Goal: Information Seeking & Learning: Learn about a topic

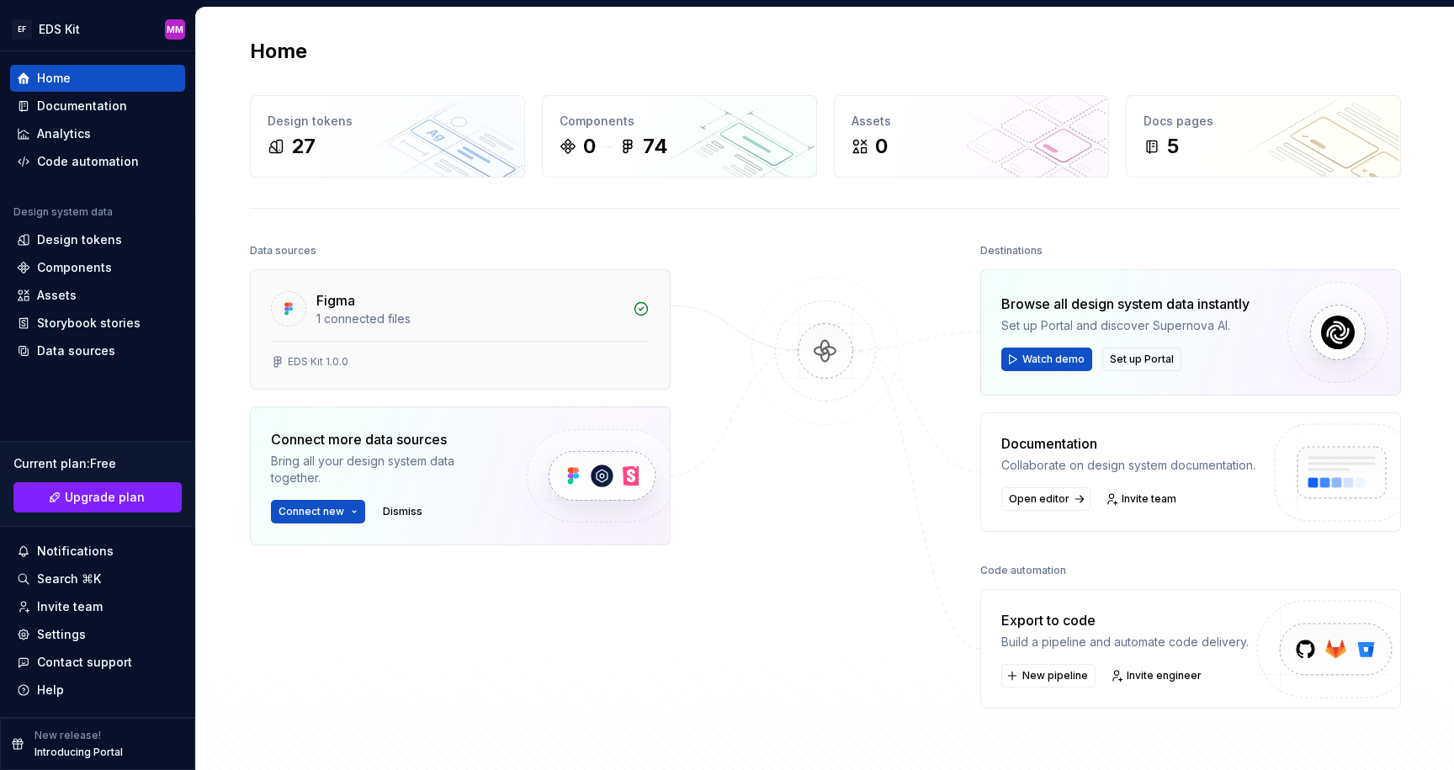
click at [464, 300] on div "Figma" at bounding box center [469, 300] width 306 height 20
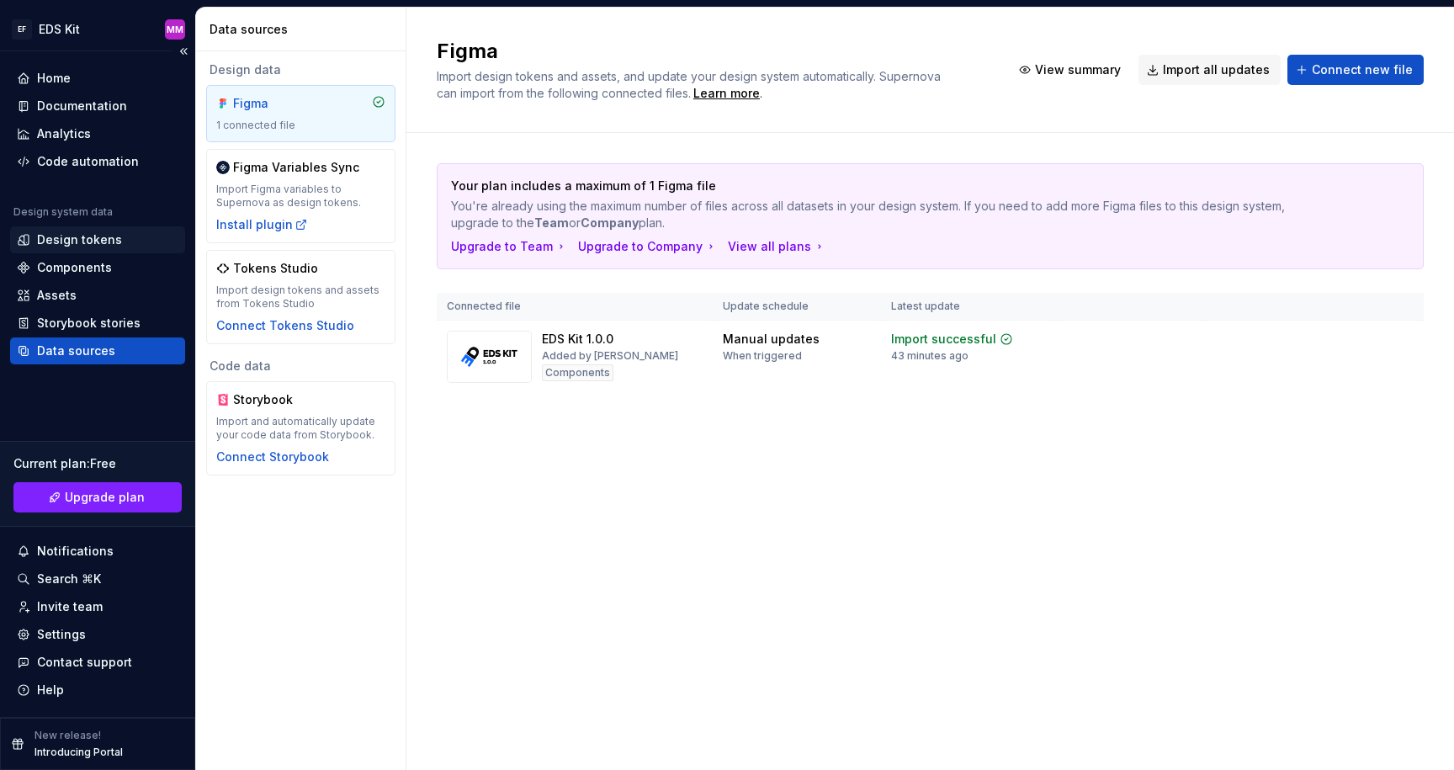
click at [65, 239] on div "Design tokens" at bounding box center [79, 239] width 85 height 17
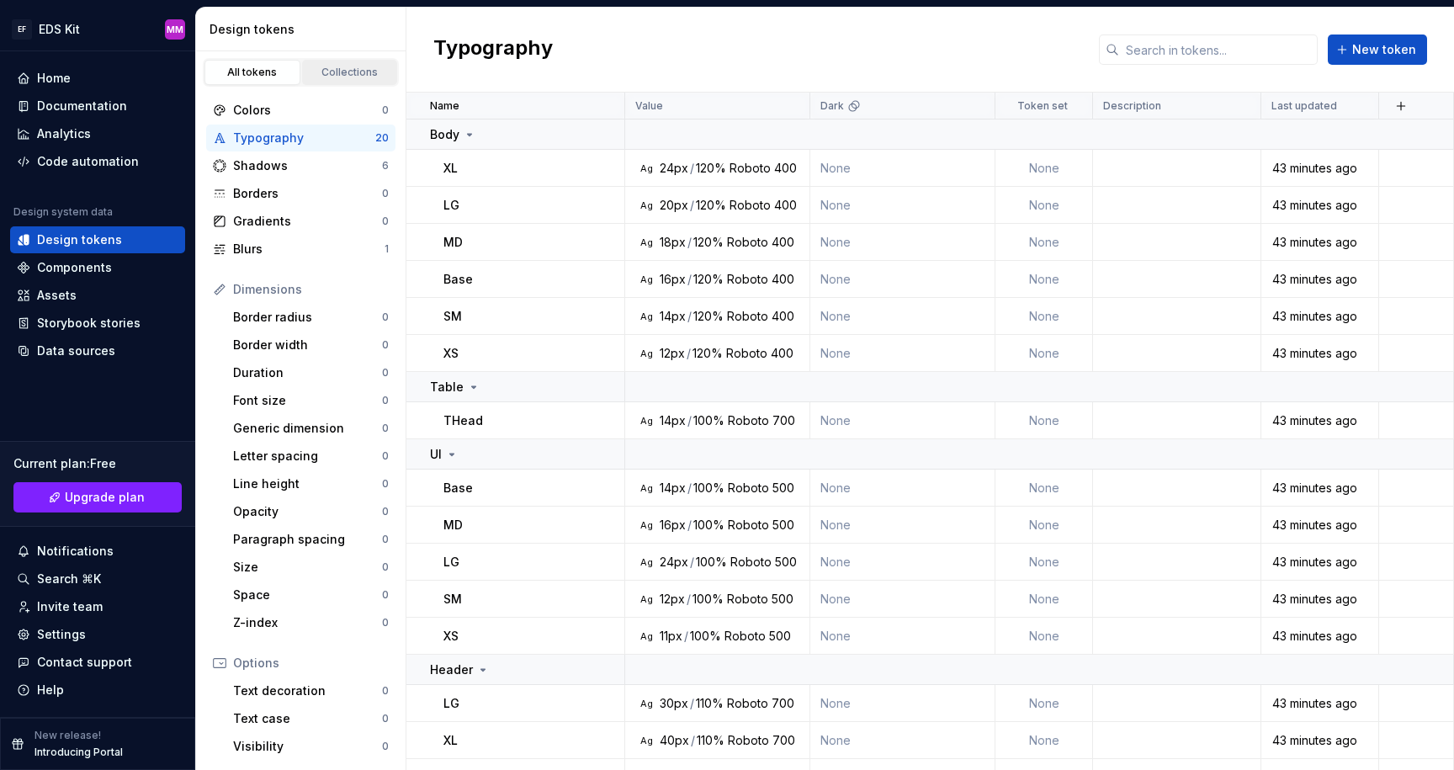
click at [335, 71] on div "Collections" at bounding box center [350, 72] width 84 height 13
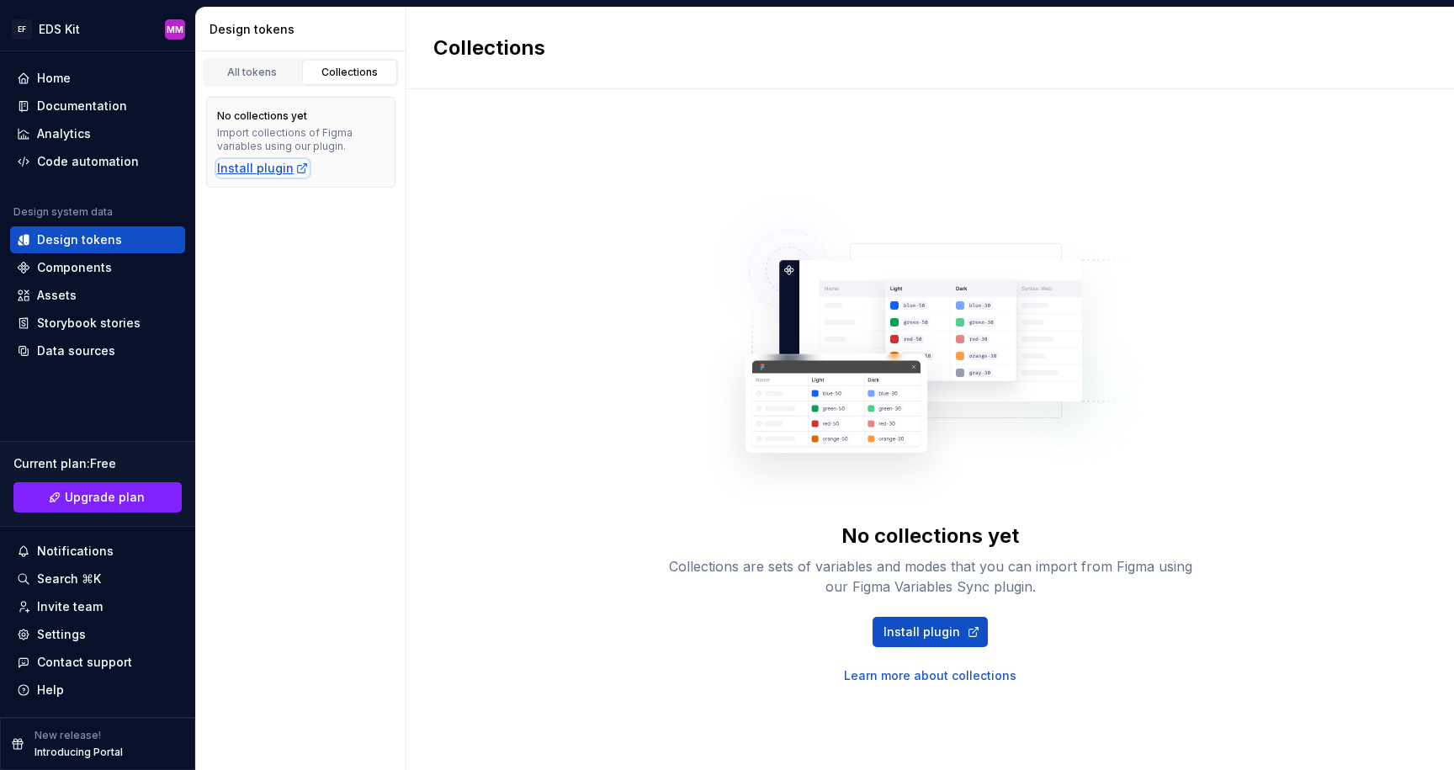
click at [282, 169] on div "Install plugin" at bounding box center [263, 168] width 92 height 17
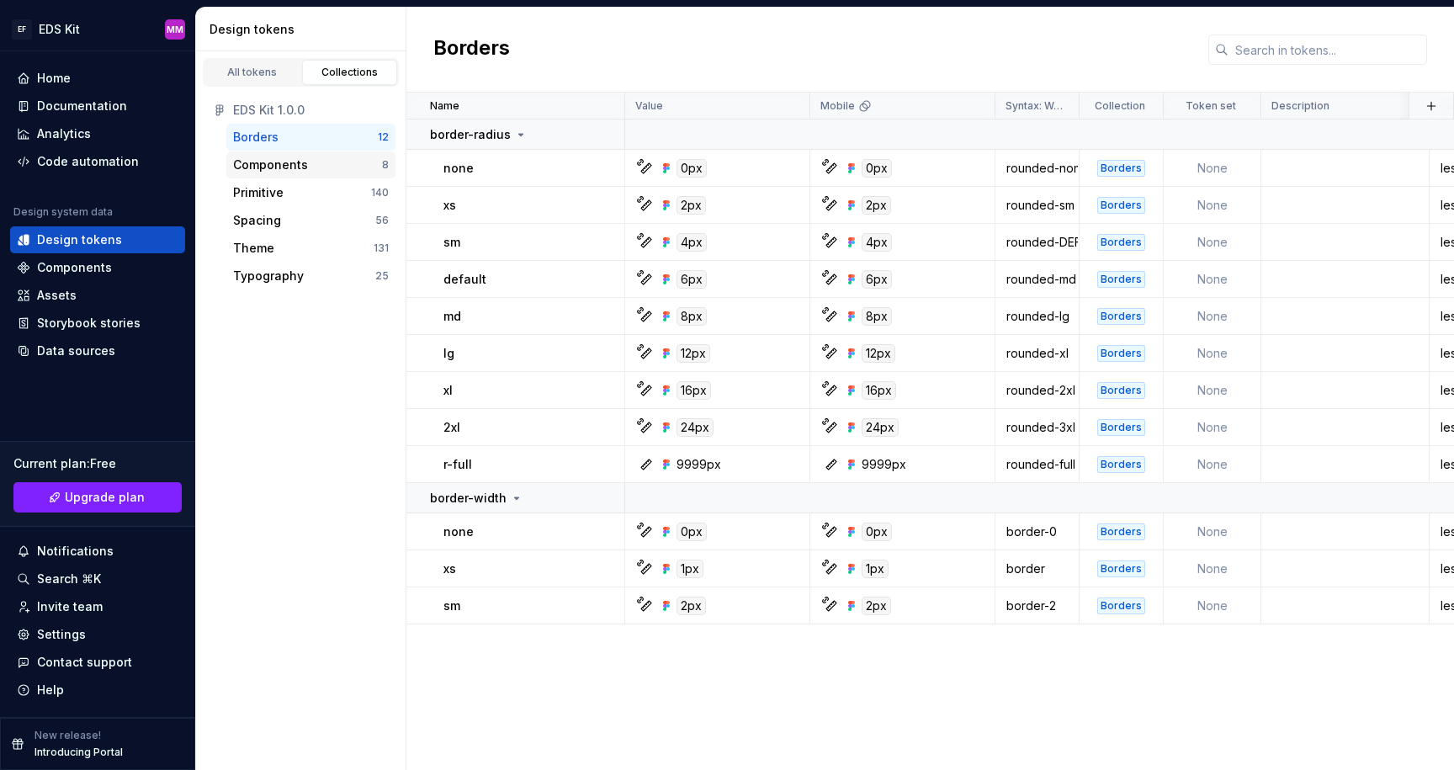
click at [283, 163] on div "Components" at bounding box center [270, 165] width 75 height 17
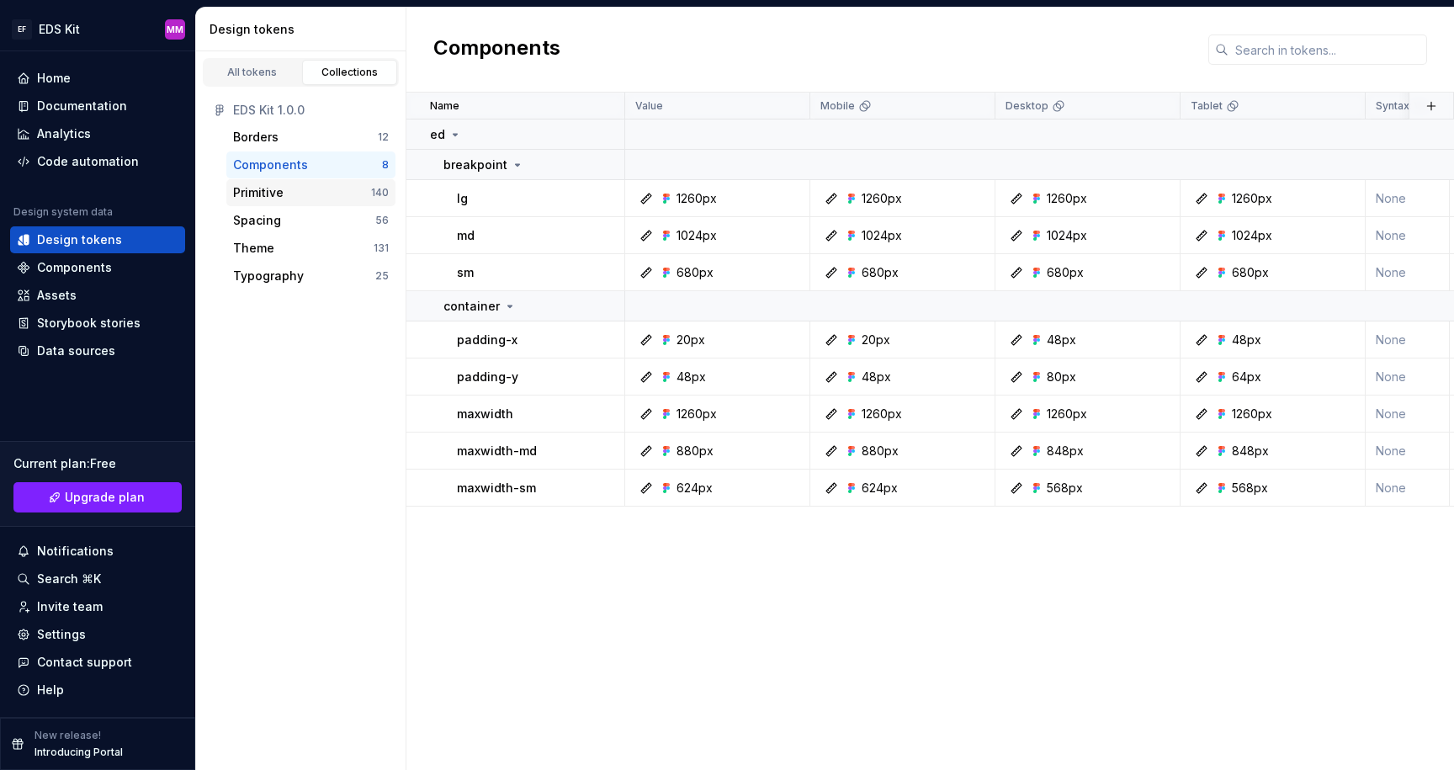
click at [284, 189] on div "Primitive" at bounding box center [302, 192] width 138 height 17
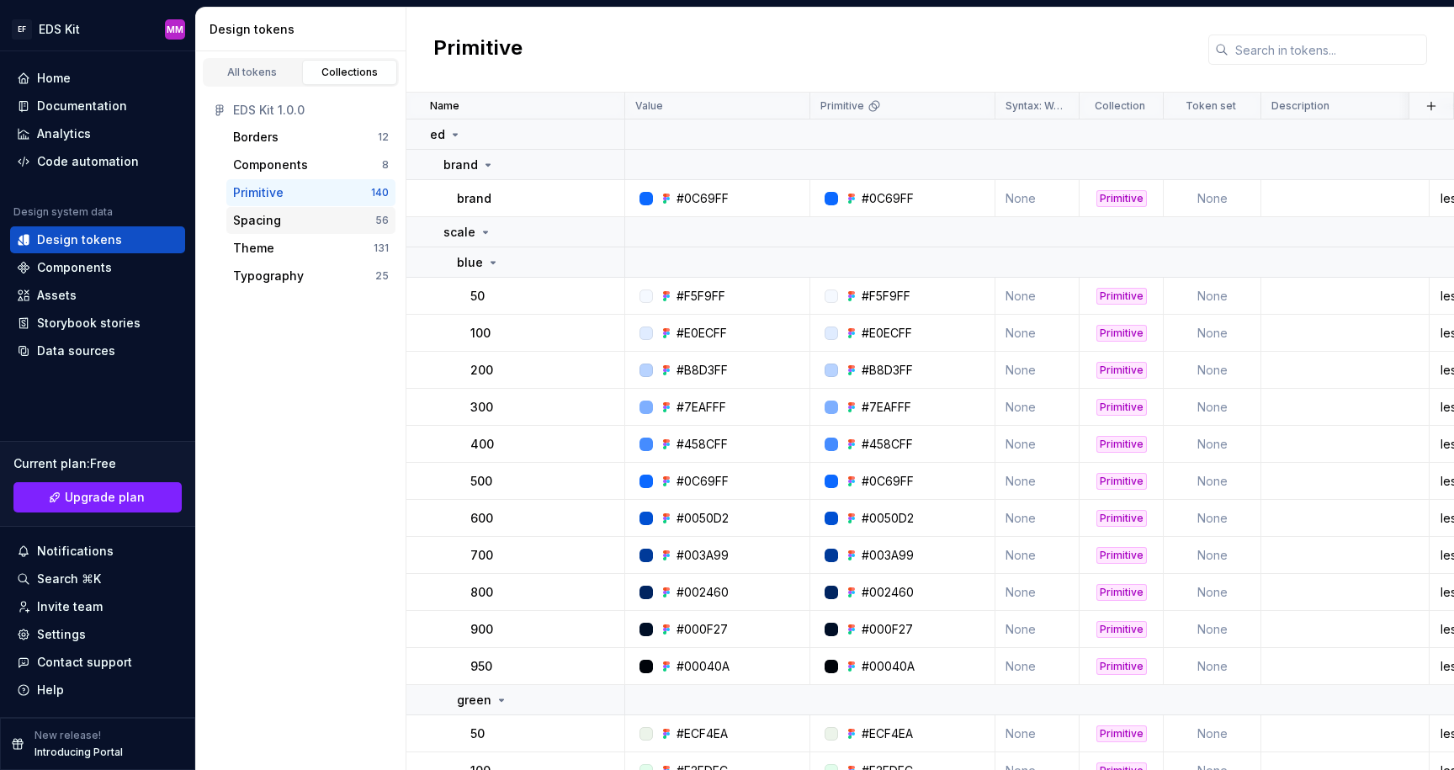
click at [284, 219] on div "Spacing" at bounding box center [304, 220] width 142 height 17
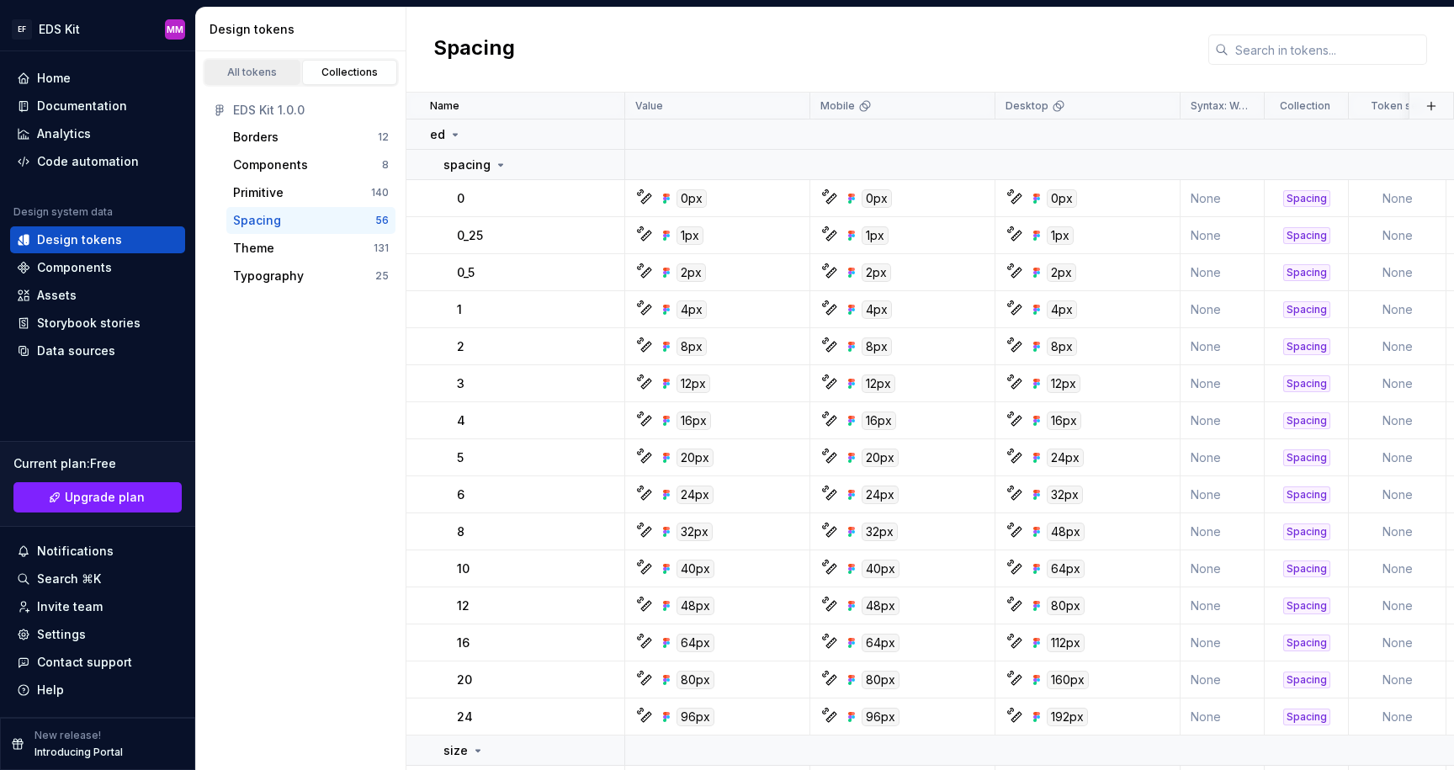
click at [278, 62] on link "All tokens" at bounding box center [252, 72] width 96 height 25
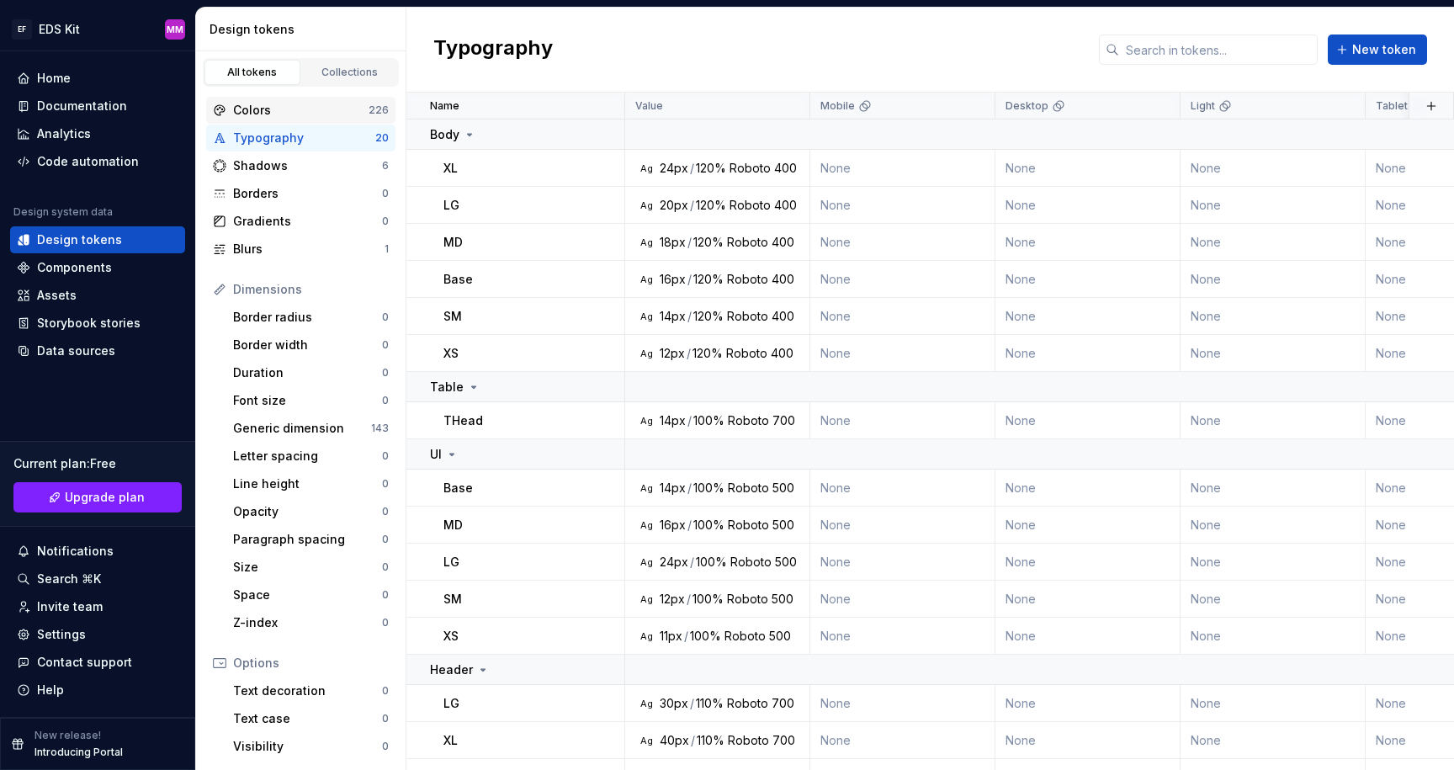
click at [306, 109] on div "Colors" at bounding box center [300, 110] width 135 height 17
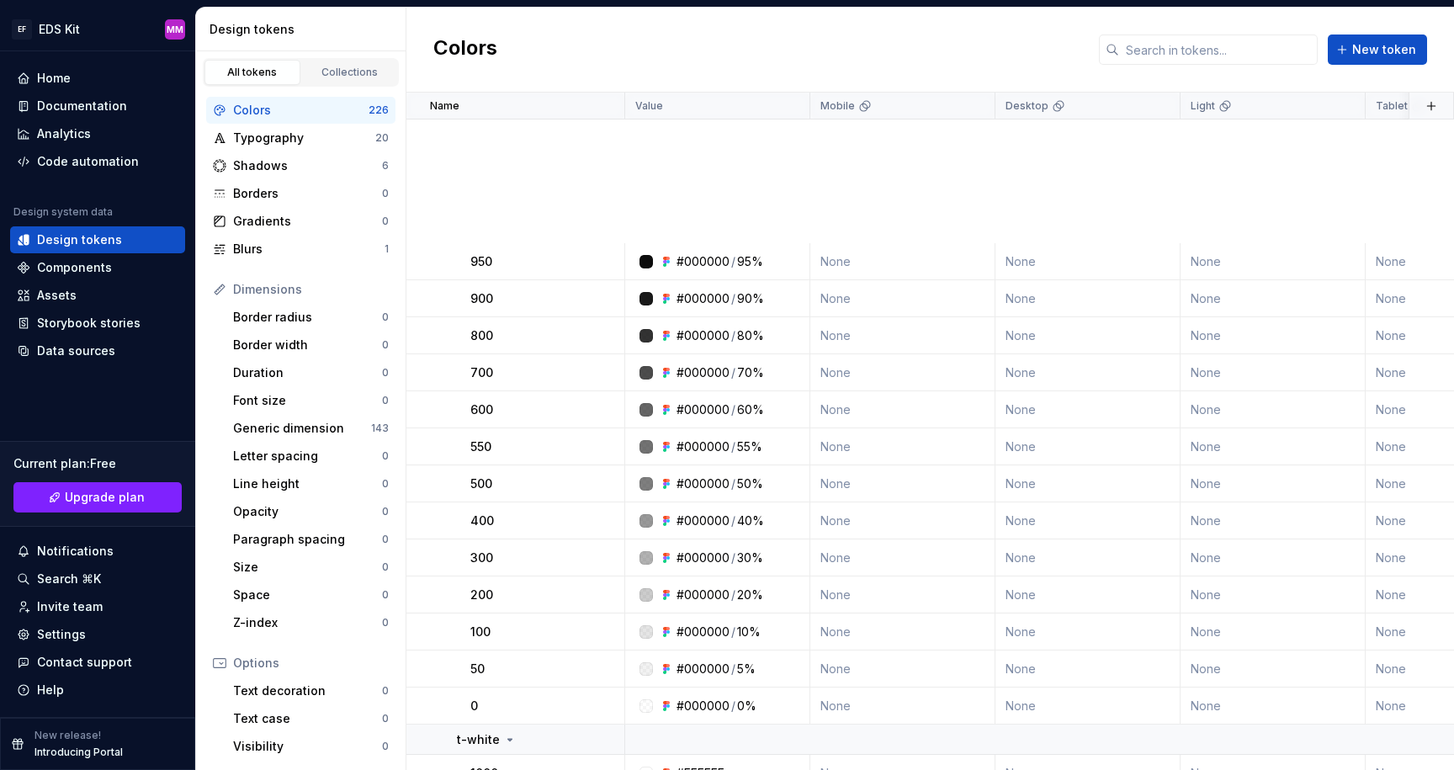
scroll to position [9201, 0]
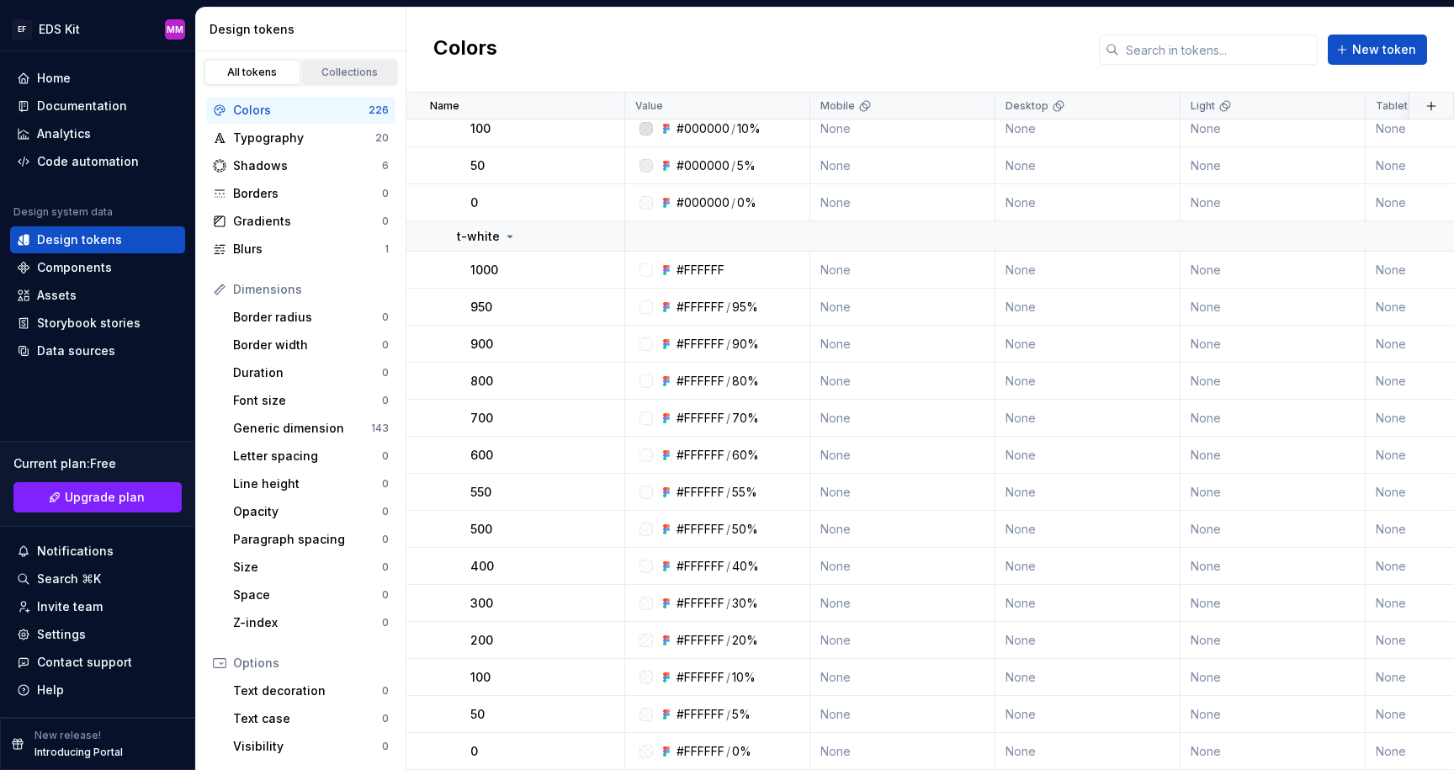
click at [337, 69] on div "Collections" at bounding box center [350, 72] width 84 height 13
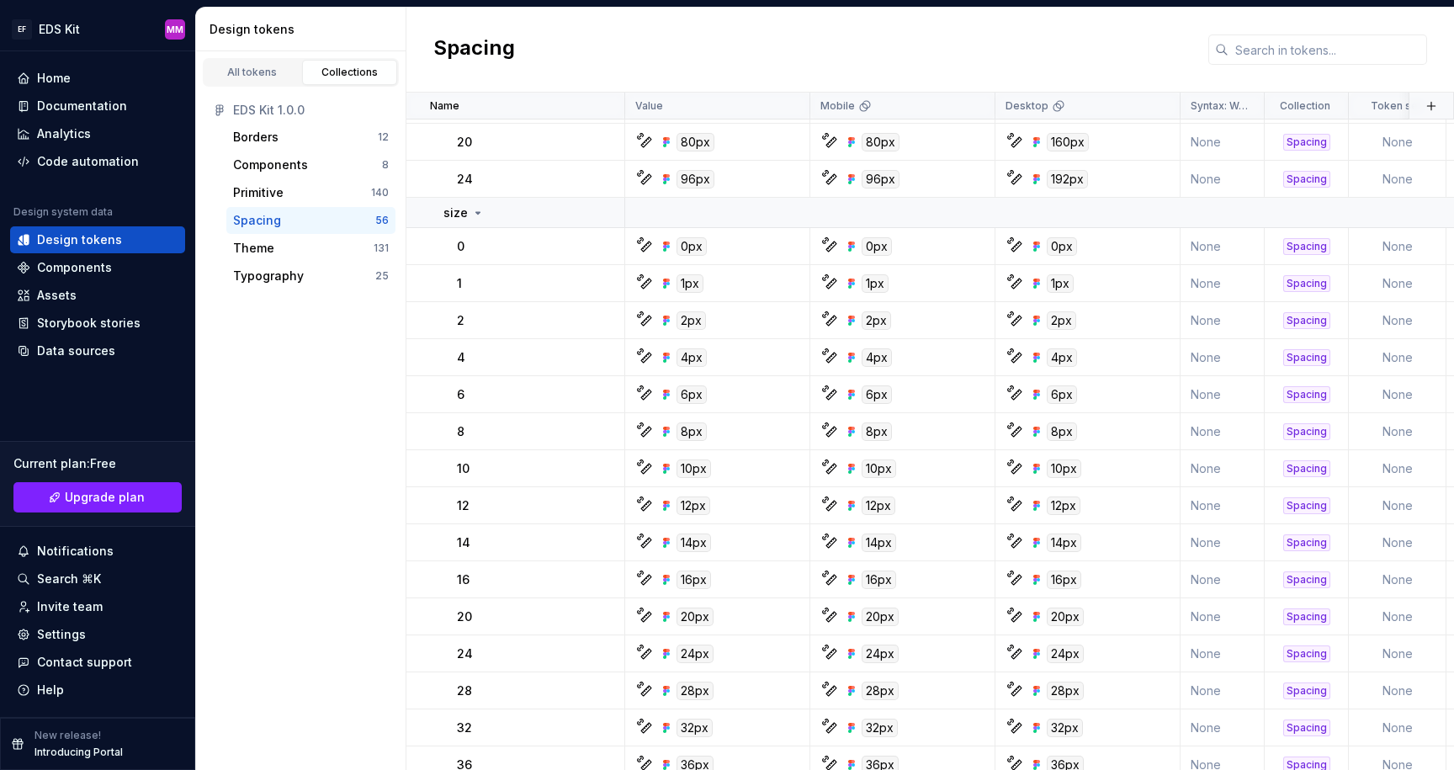
scroll to position [539, 0]
click at [533, 247] on div "0" at bounding box center [540, 244] width 167 height 17
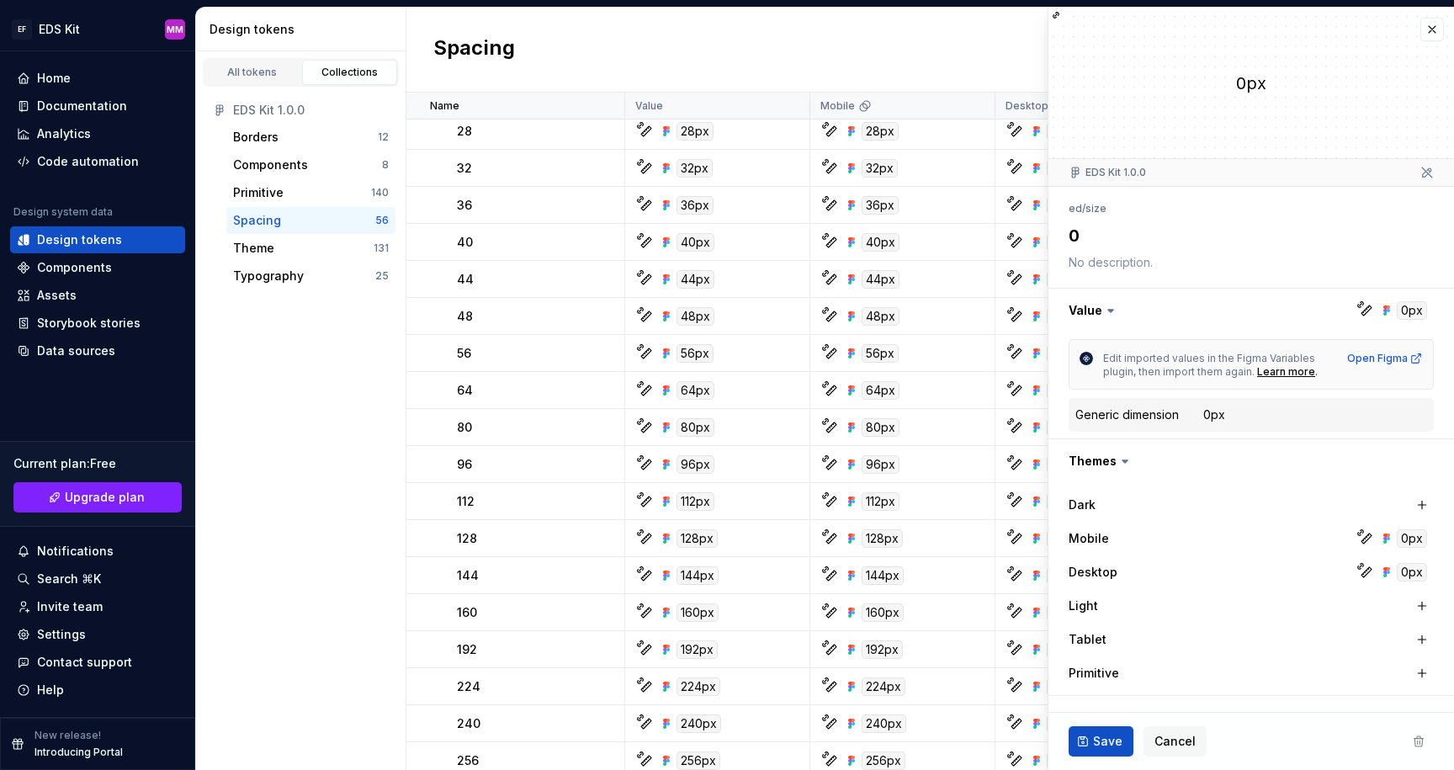
scroll to position [1514, 0]
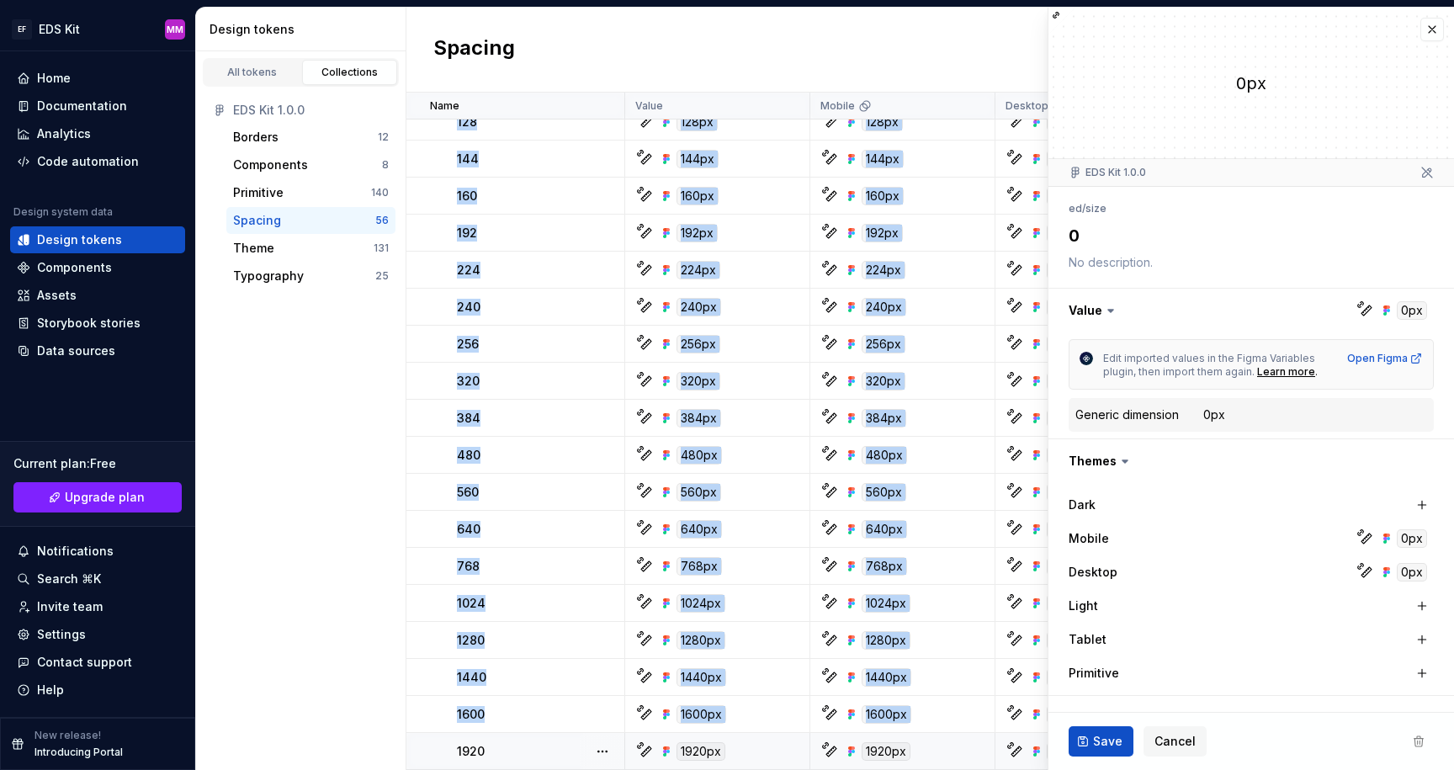
click at [540, 739] on td "1920" at bounding box center [515, 751] width 219 height 37
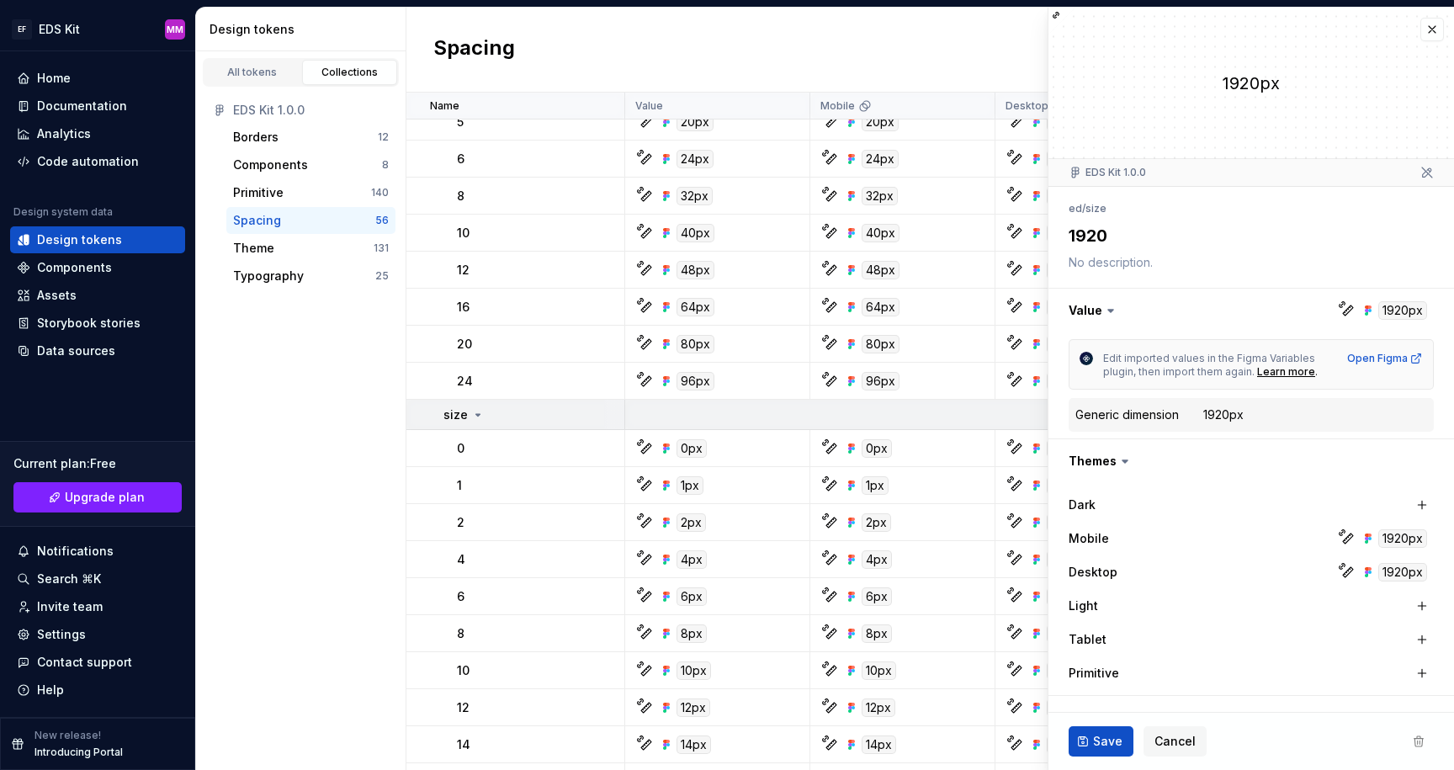
scroll to position [335, 0]
click at [542, 448] on div "0" at bounding box center [540, 449] width 167 height 17
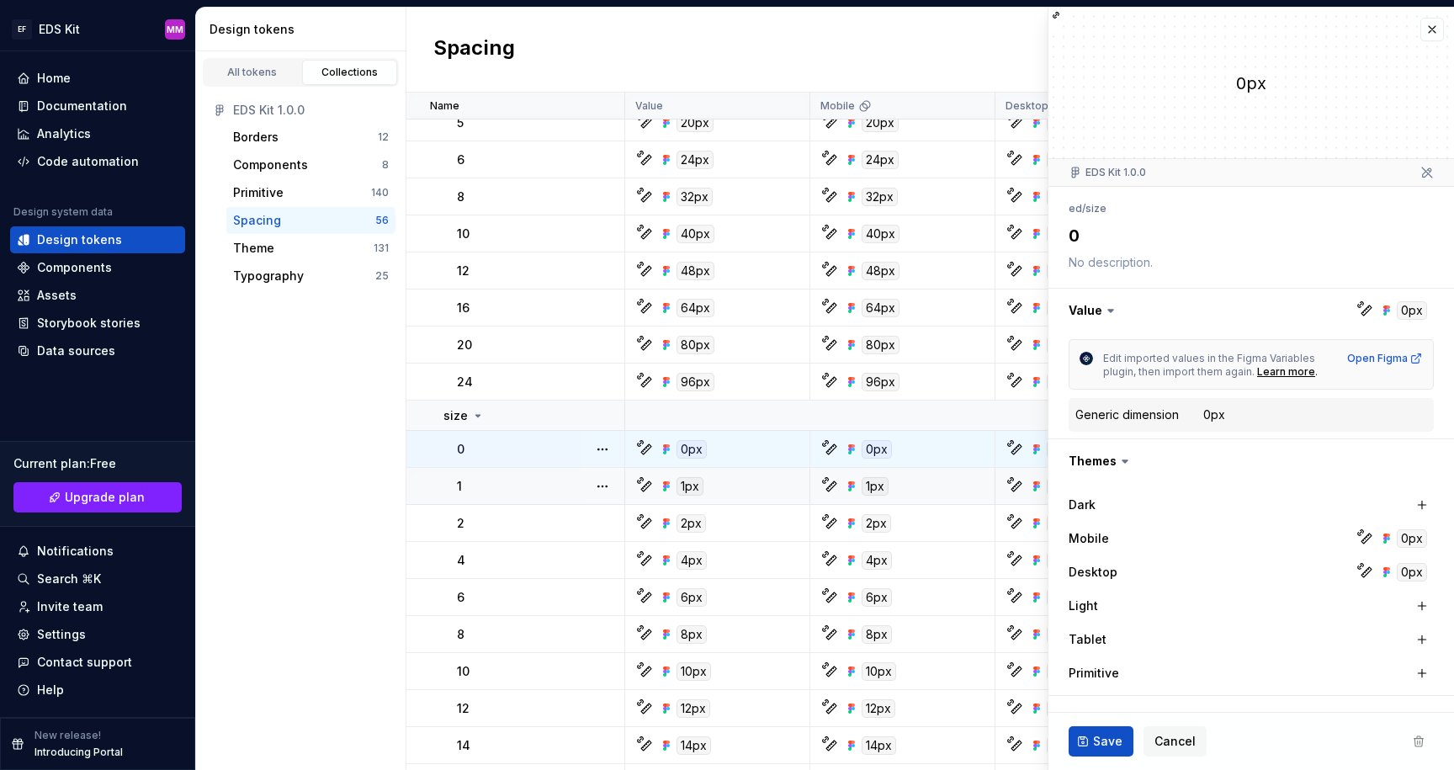
click at [517, 486] on div "1" at bounding box center [540, 486] width 167 height 17
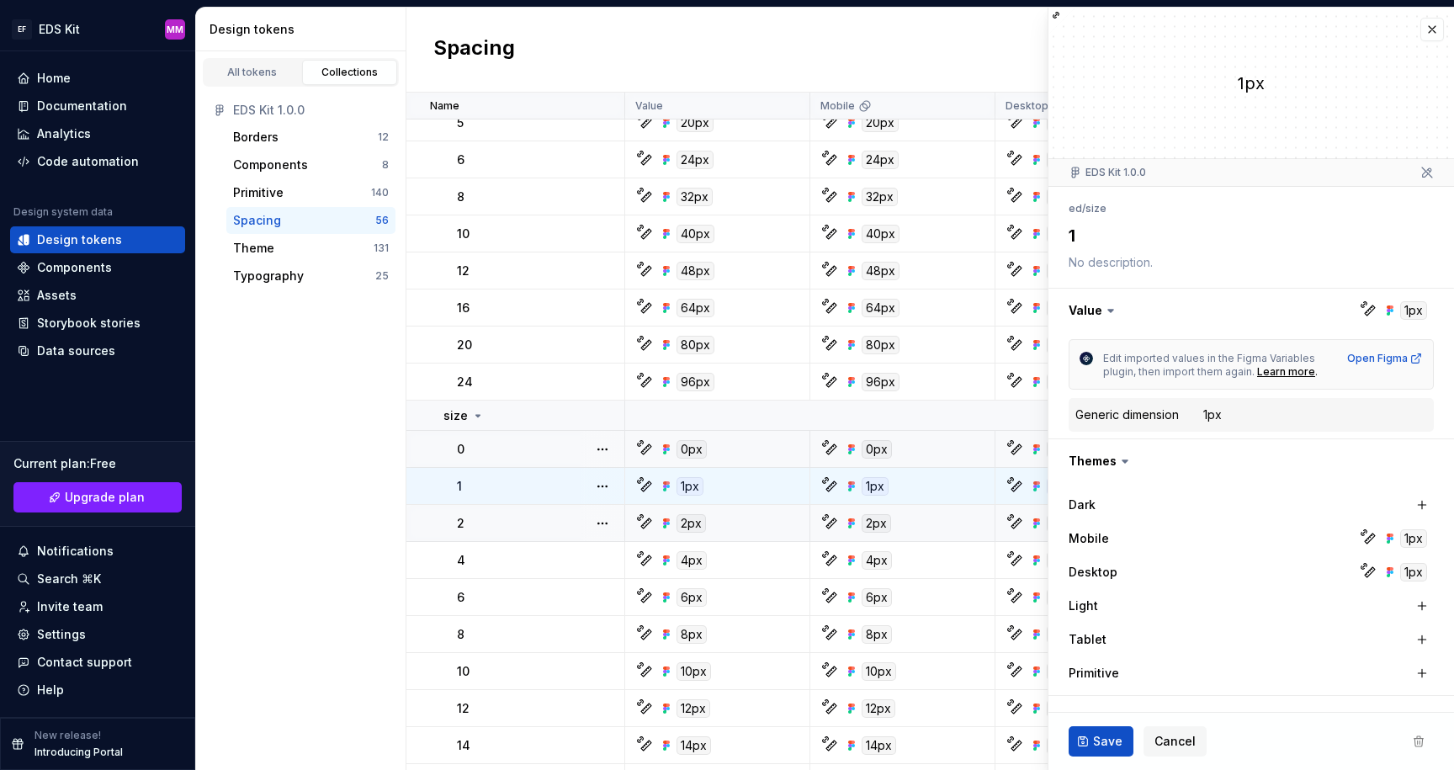
click at [523, 513] on td "2" at bounding box center [515, 523] width 219 height 37
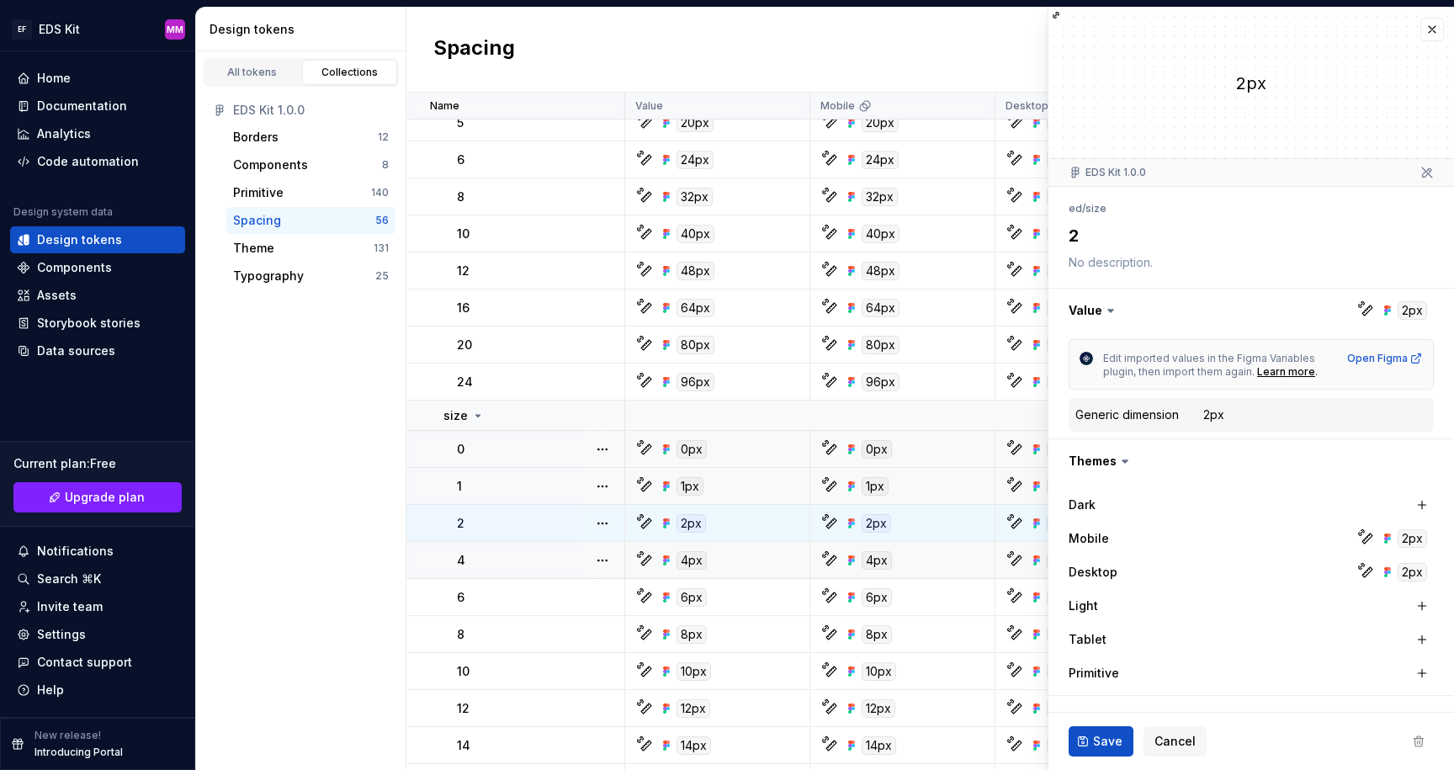
click at [525, 561] on div "4" at bounding box center [540, 560] width 167 height 17
type textarea "*"
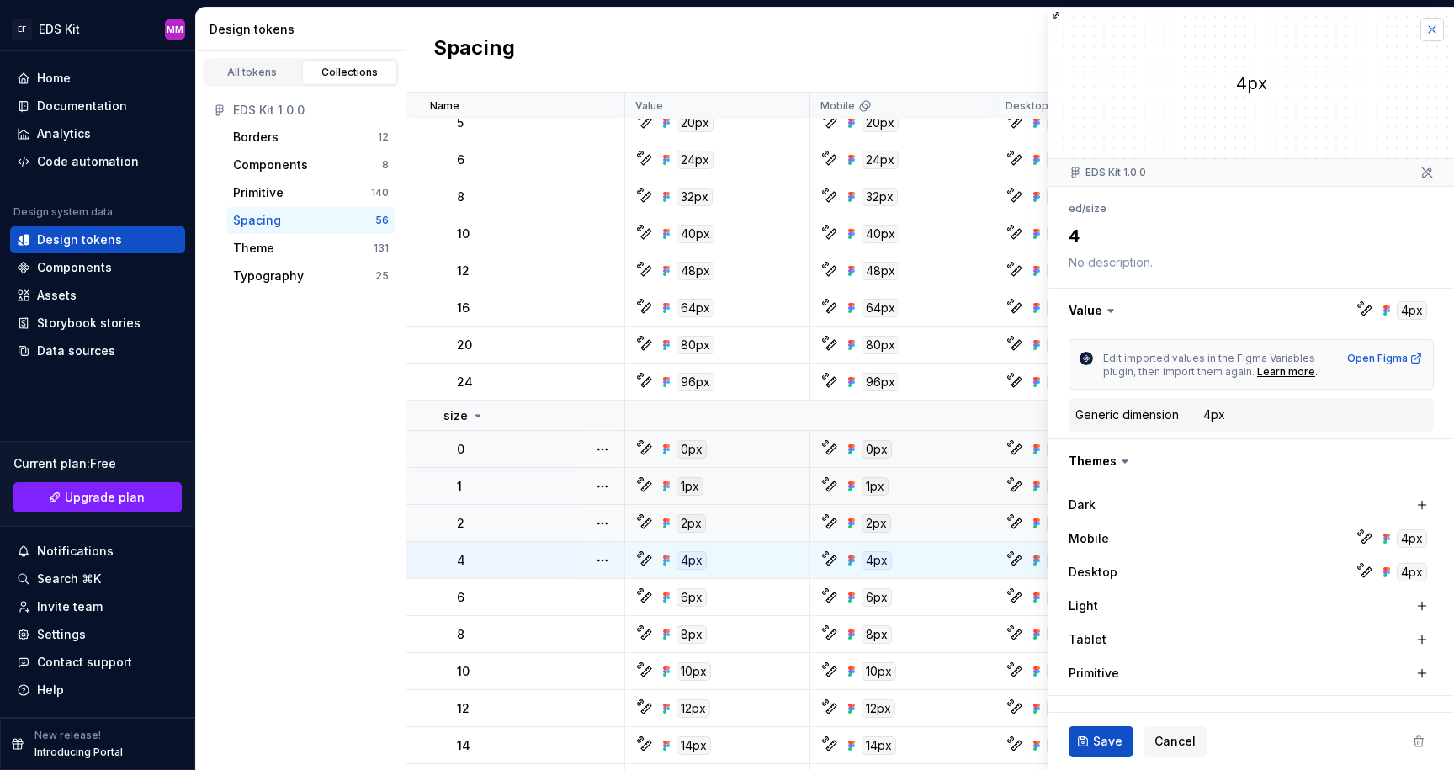
click at [1431, 25] on button "button" at bounding box center [1432, 30] width 24 height 24
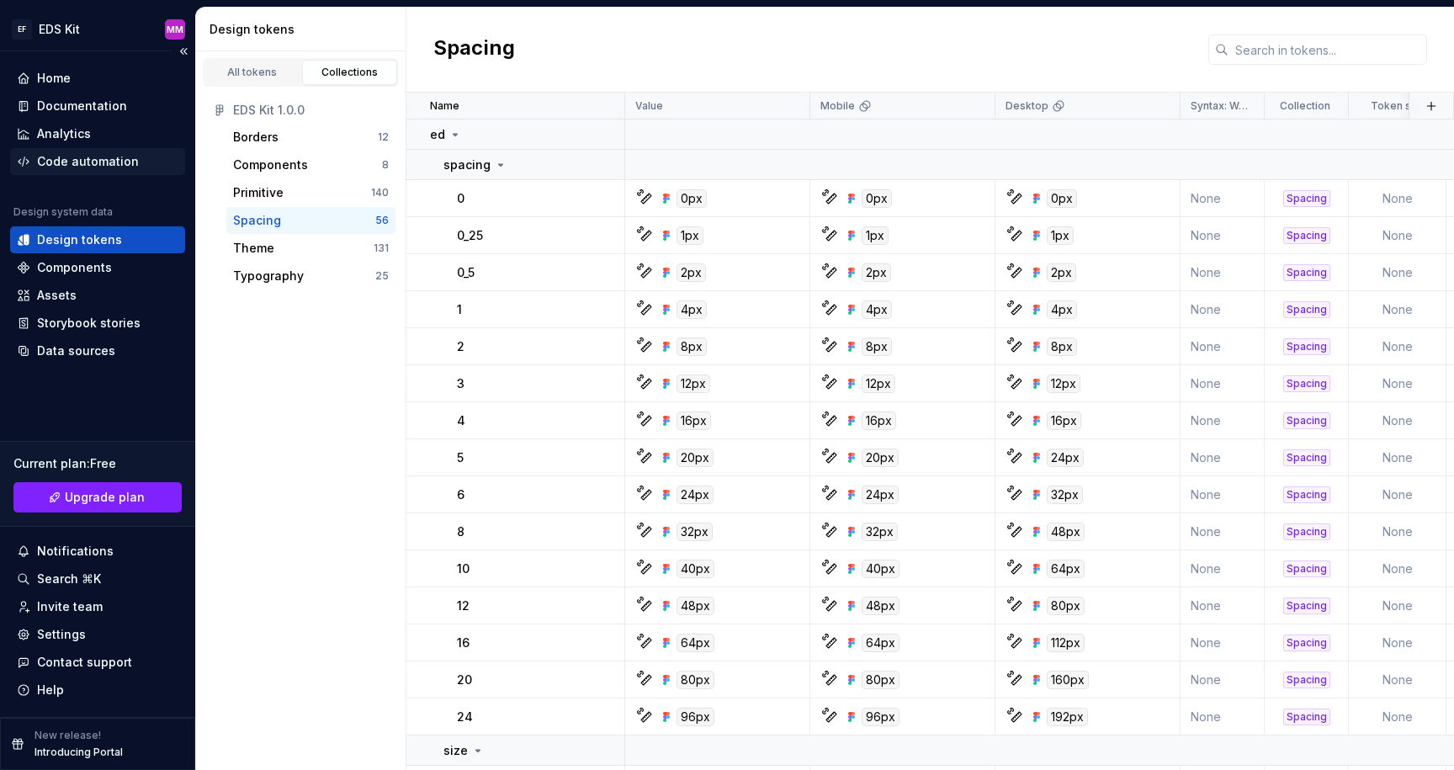
click at [104, 156] on div "Code automation" at bounding box center [88, 161] width 102 height 17
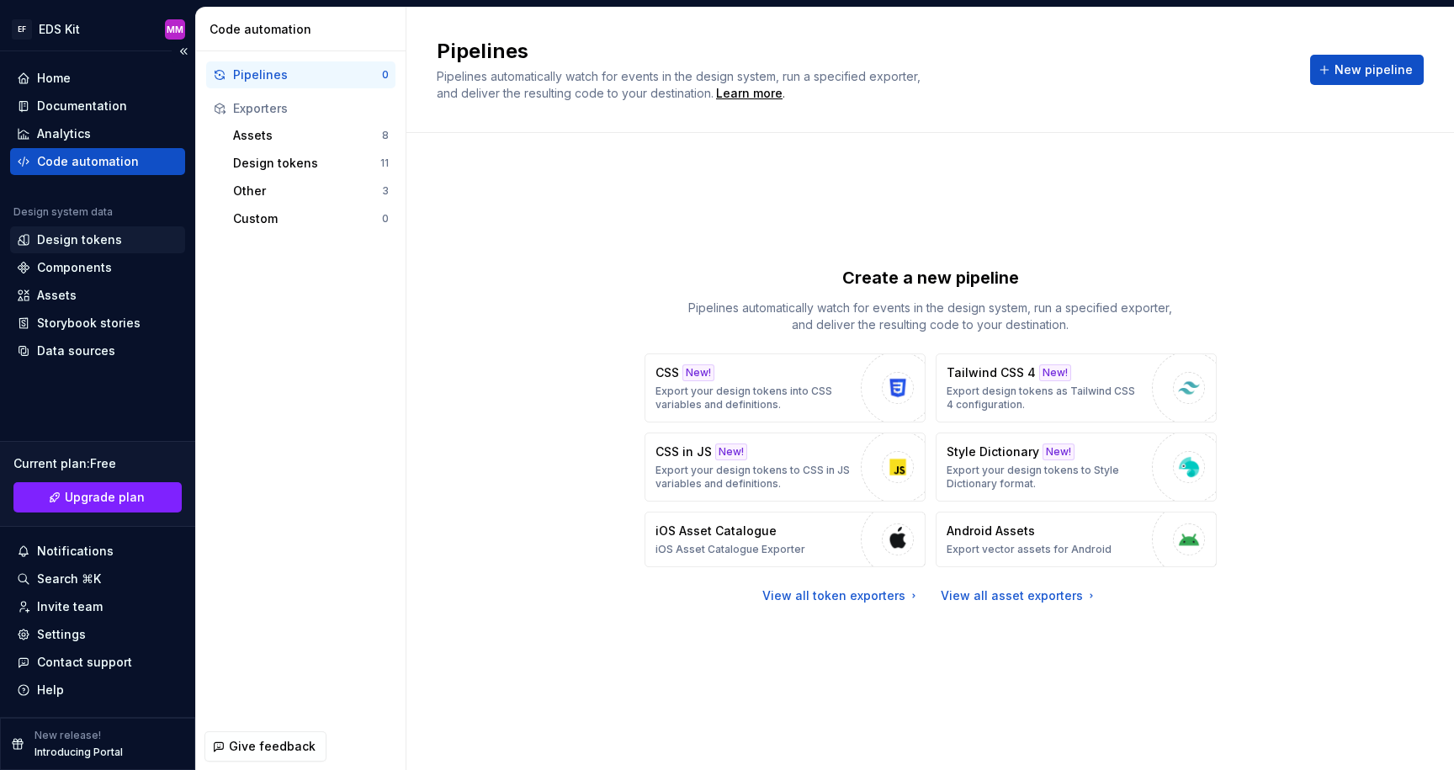
click at [88, 231] on div "Design tokens" at bounding box center [79, 239] width 85 height 17
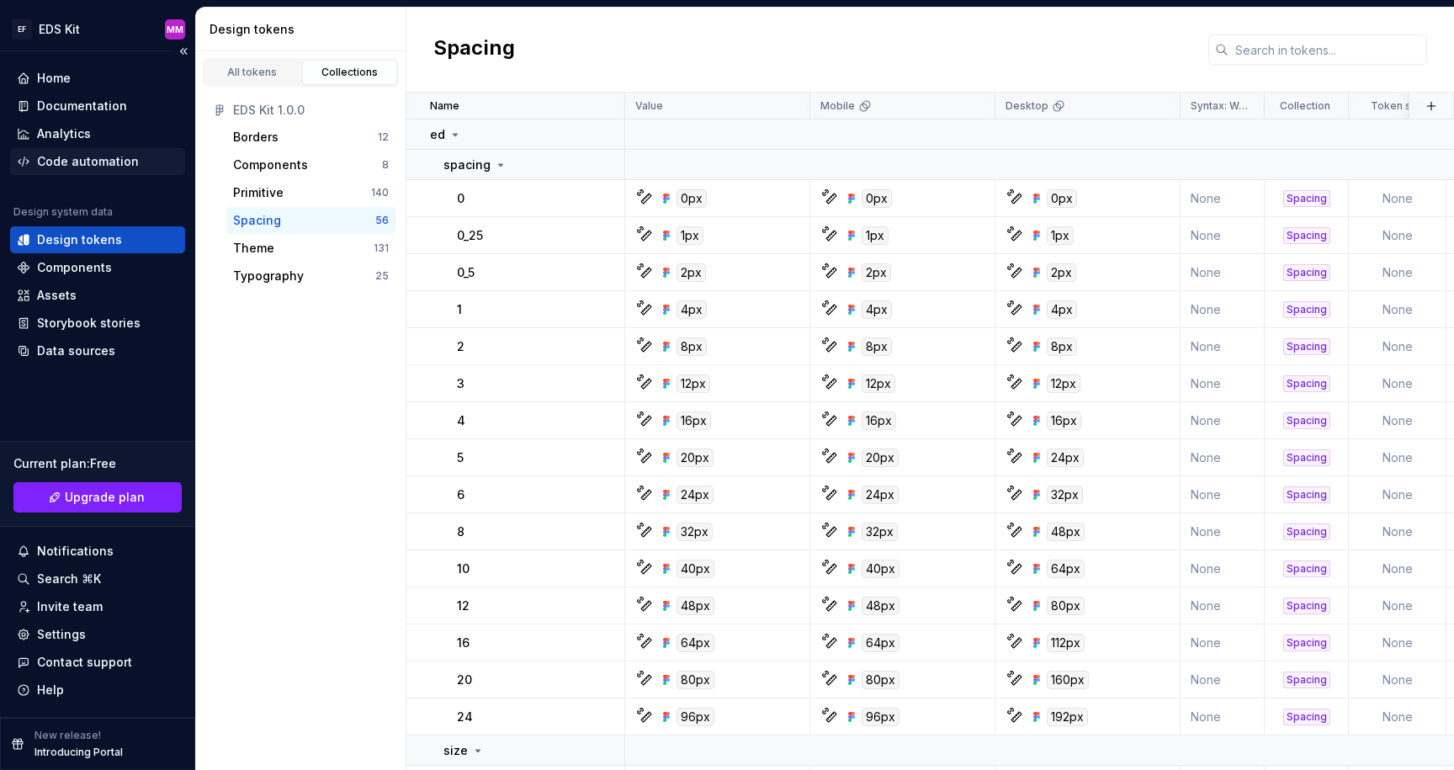
click at [81, 165] on div "Code automation" at bounding box center [88, 161] width 102 height 17
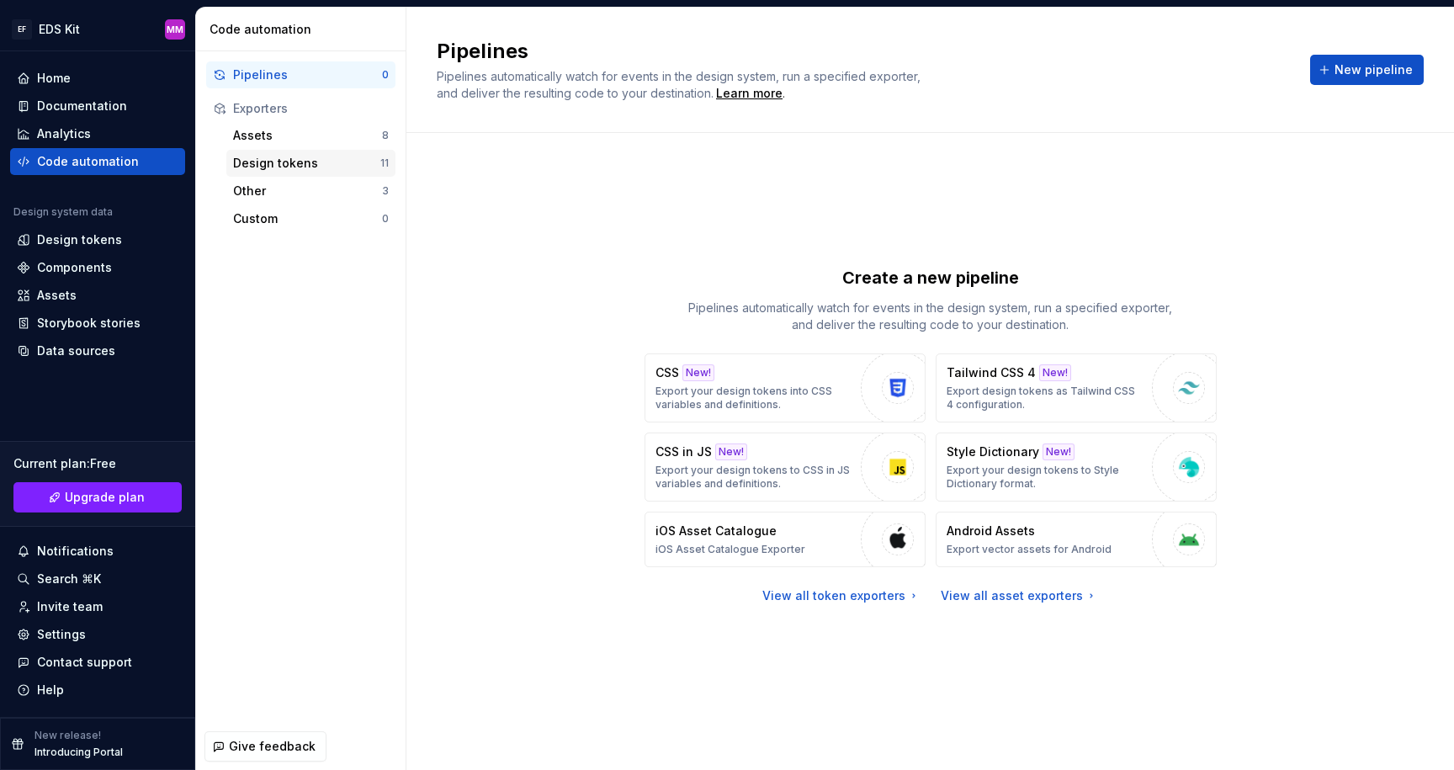
click at [252, 168] on div "Design tokens" at bounding box center [306, 163] width 147 height 17
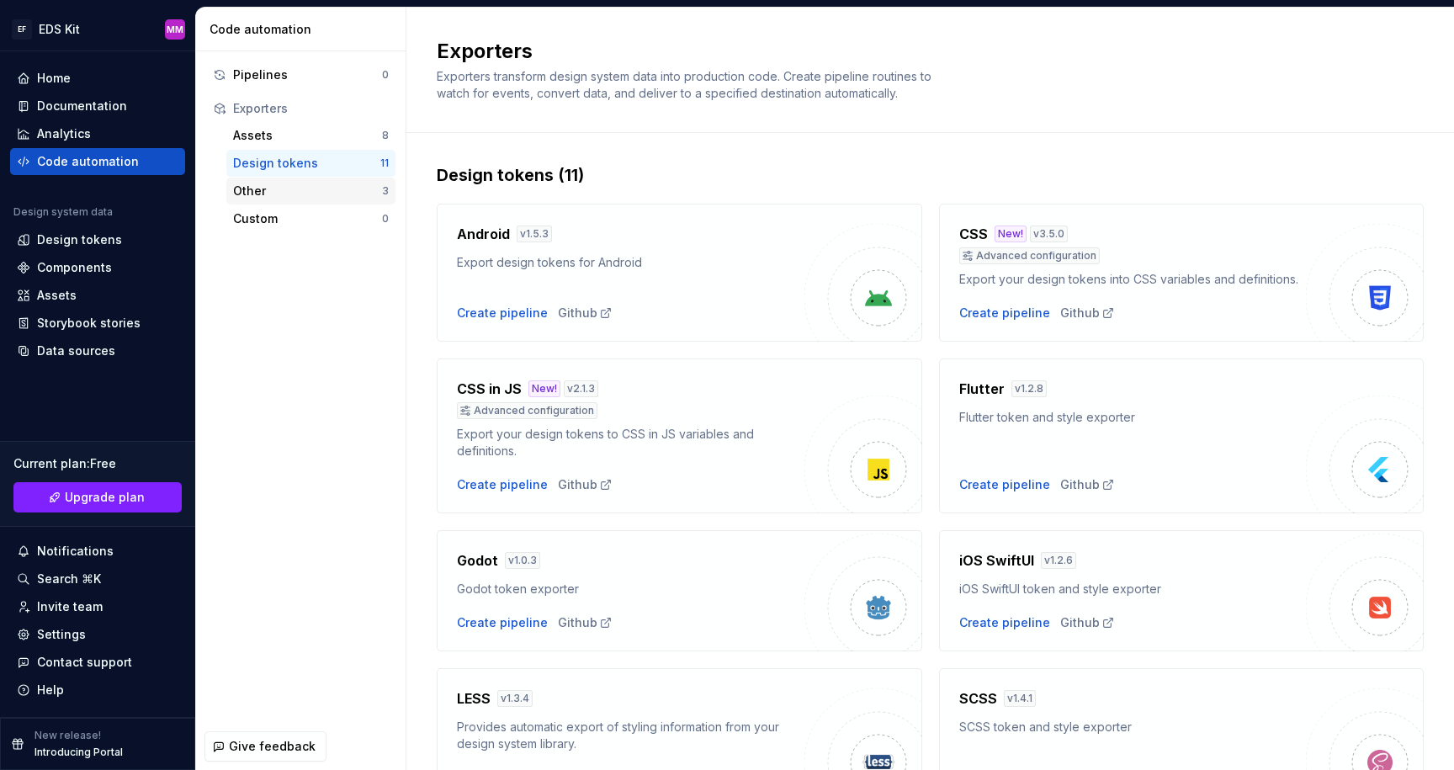
click at [251, 186] on div "Other" at bounding box center [307, 191] width 149 height 17
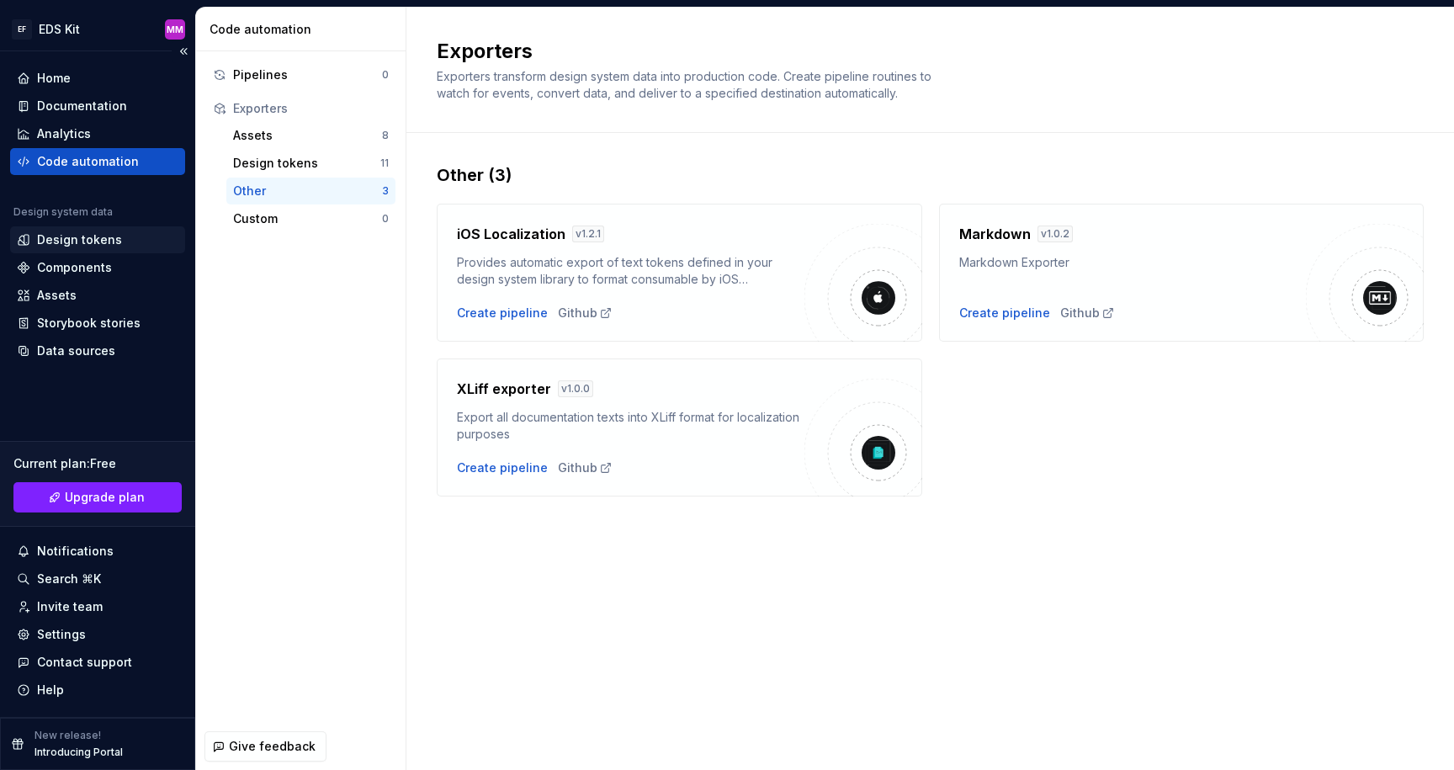
click at [93, 232] on div "Design tokens" at bounding box center [79, 239] width 85 height 17
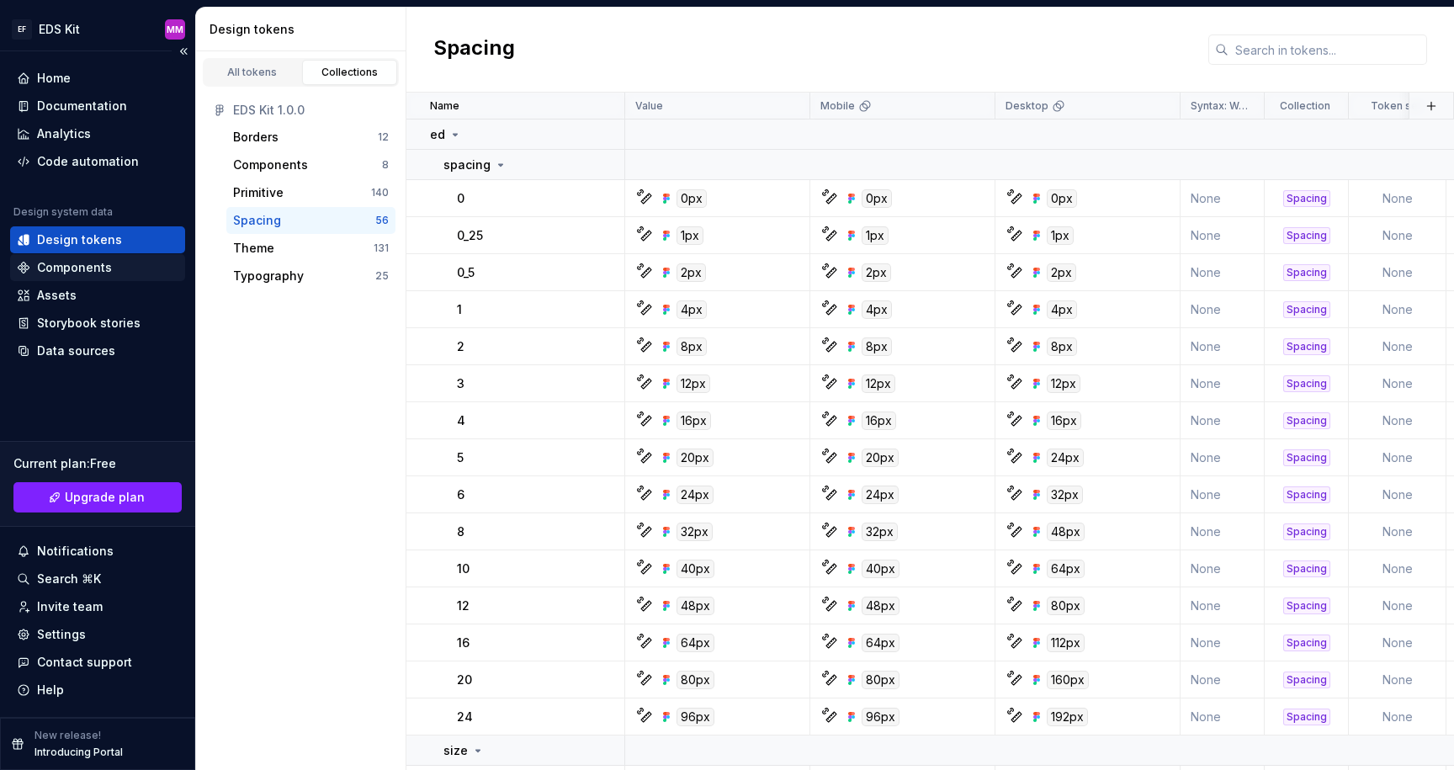
click at [84, 268] on div "Components" at bounding box center [74, 267] width 75 height 17
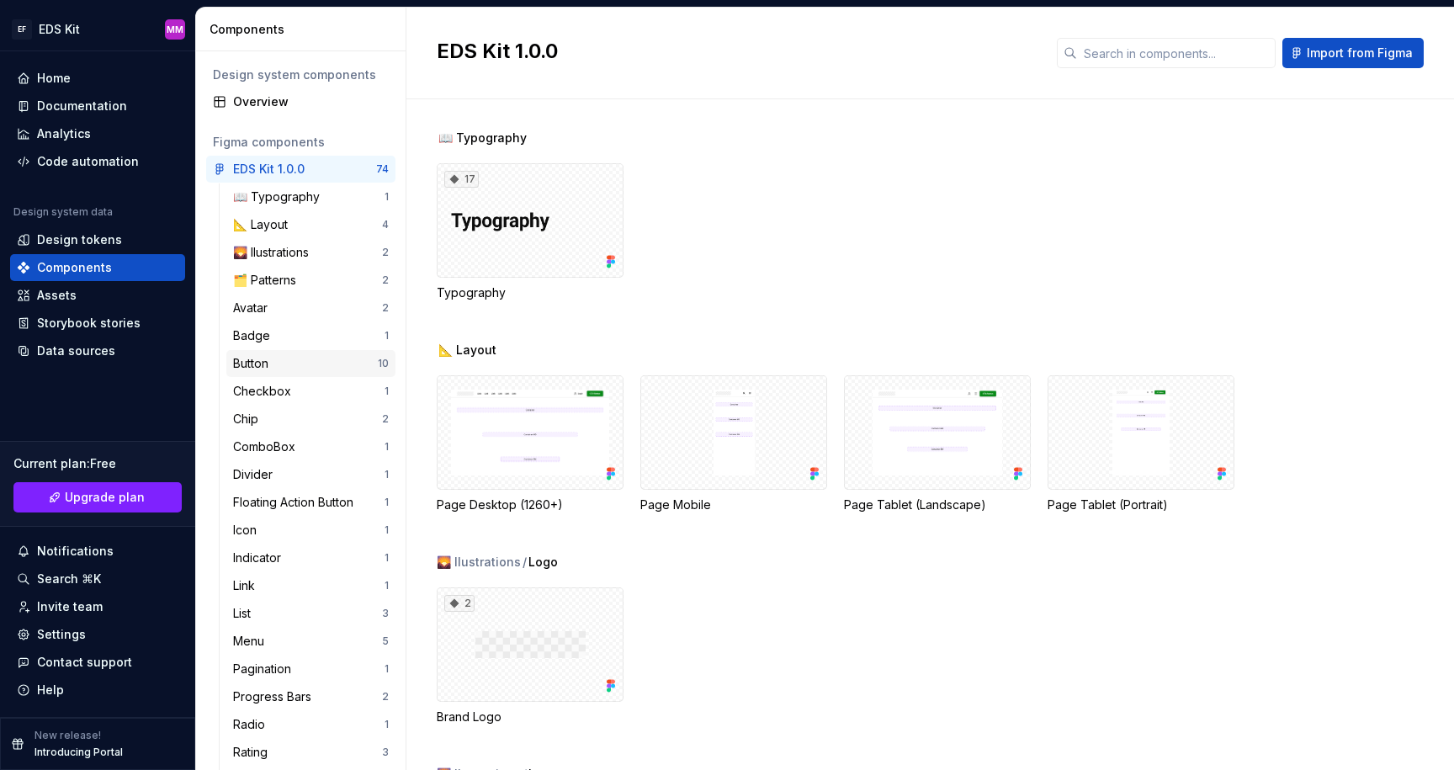
click at [285, 364] on div "Button" at bounding box center [305, 363] width 145 height 17
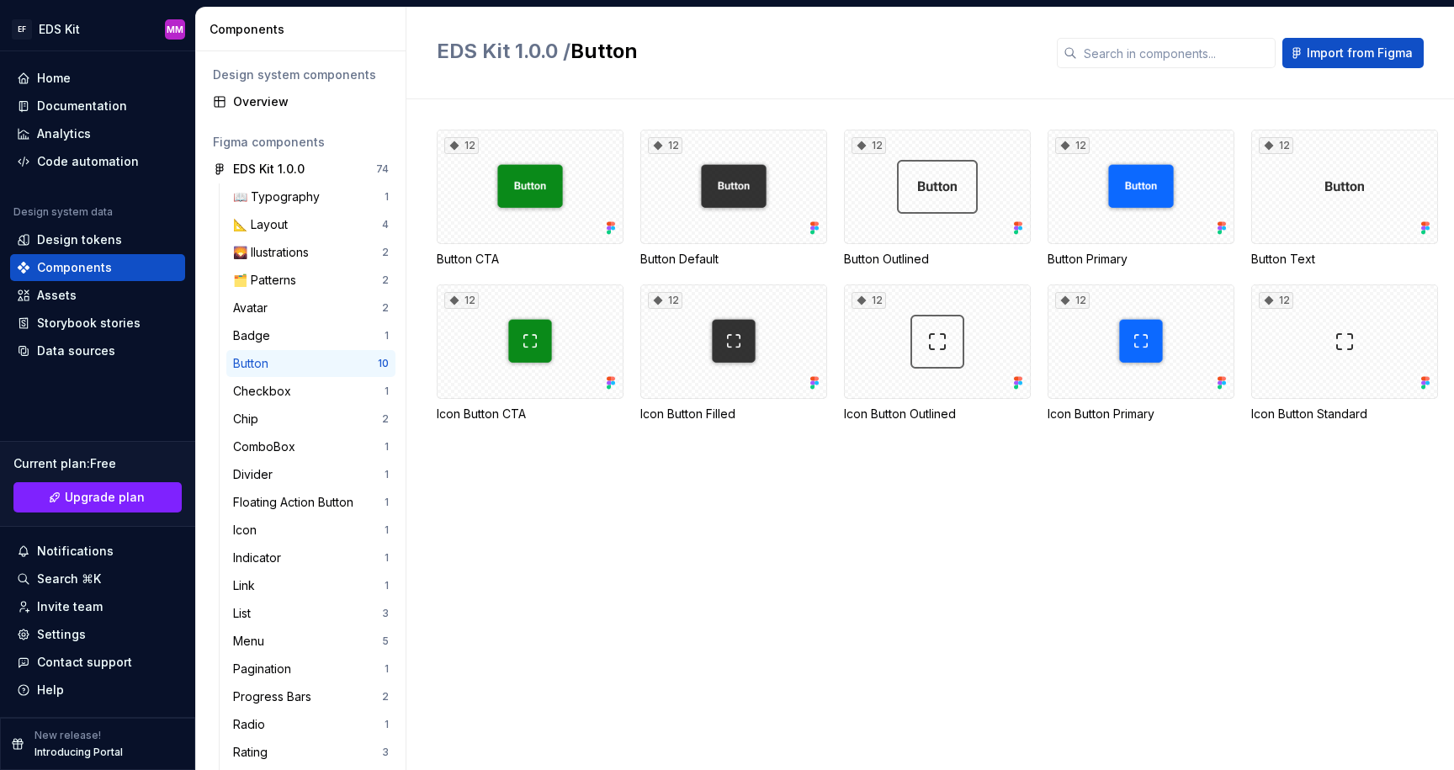
click at [318, 374] on div "Button 10" at bounding box center [310, 363] width 169 height 27
click at [318, 401] on div "Checkbox 1" at bounding box center [310, 391] width 169 height 27
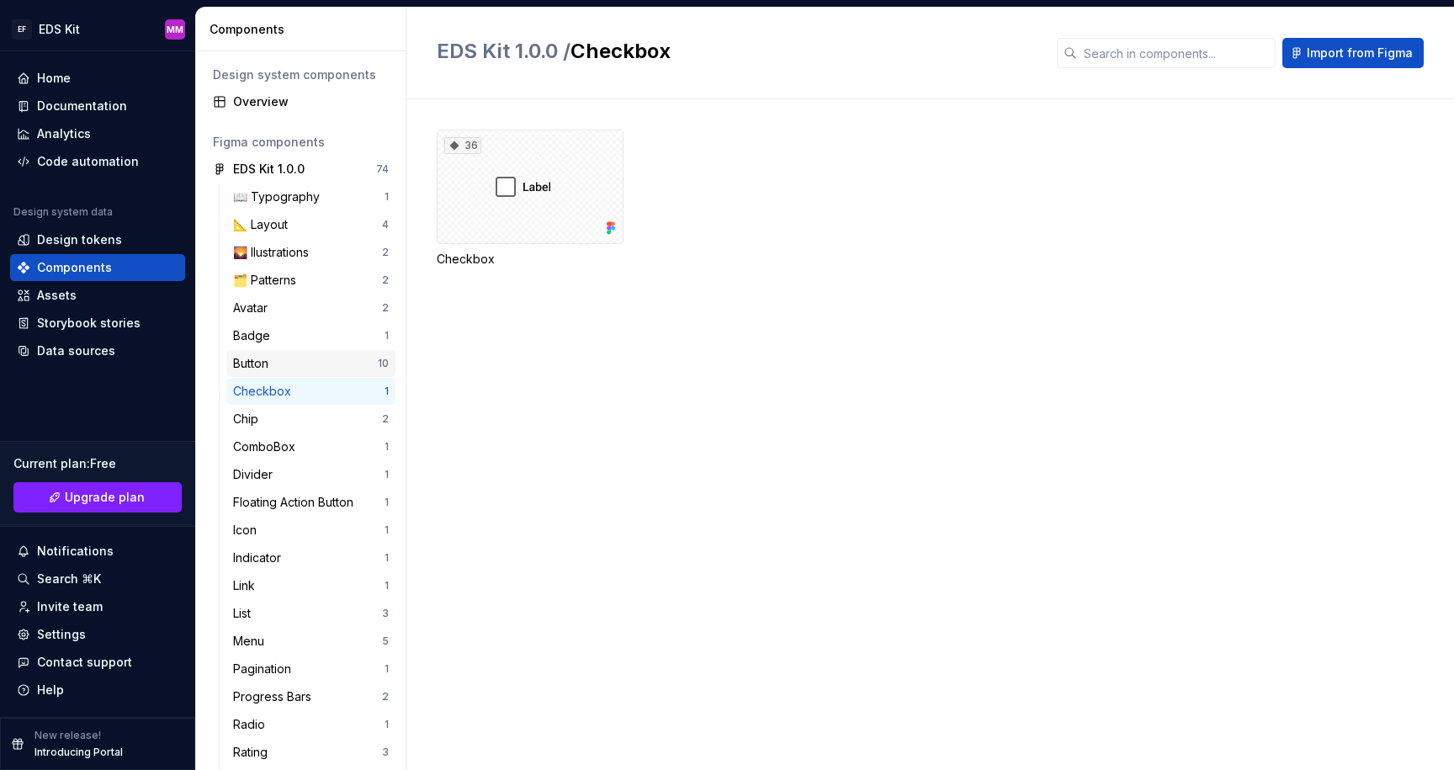
click at [321, 362] on div "Button" at bounding box center [305, 363] width 145 height 17
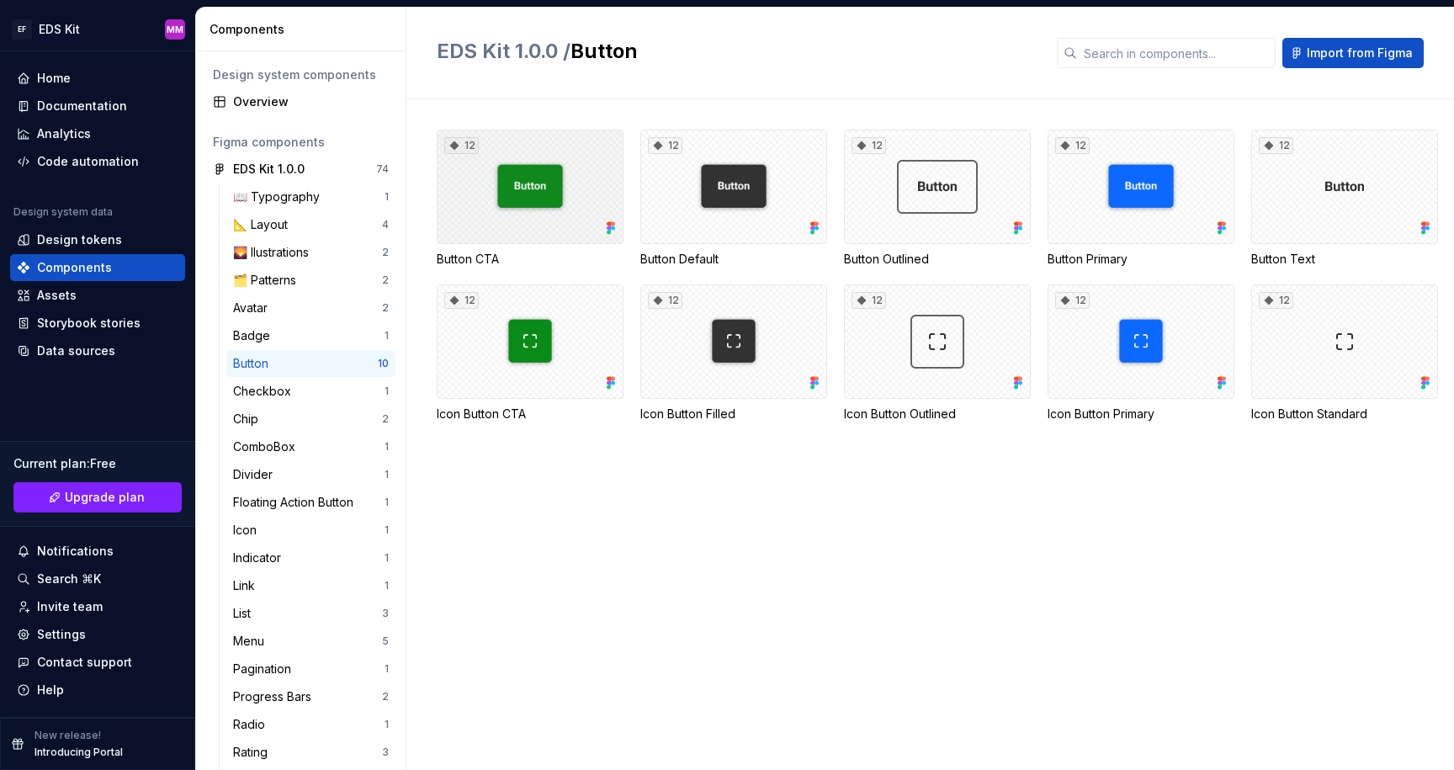
click at [574, 204] on div "12" at bounding box center [530, 187] width 187 height 114
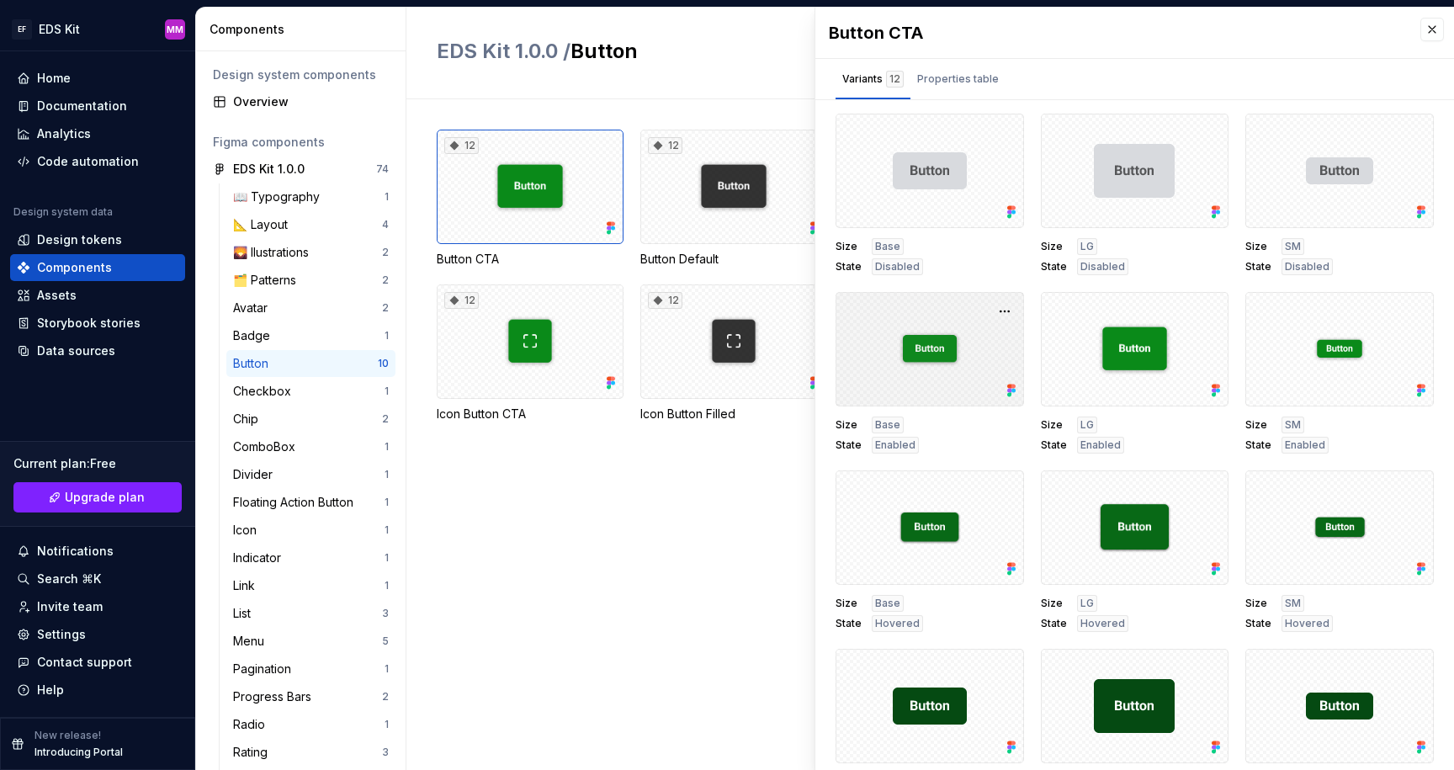
click at [915, 349] on div at bounding box center [930, 349] width 188 height 114
click at [917, 77] on div "Properties table" at bounding box center [958, 79] width 82 height 17
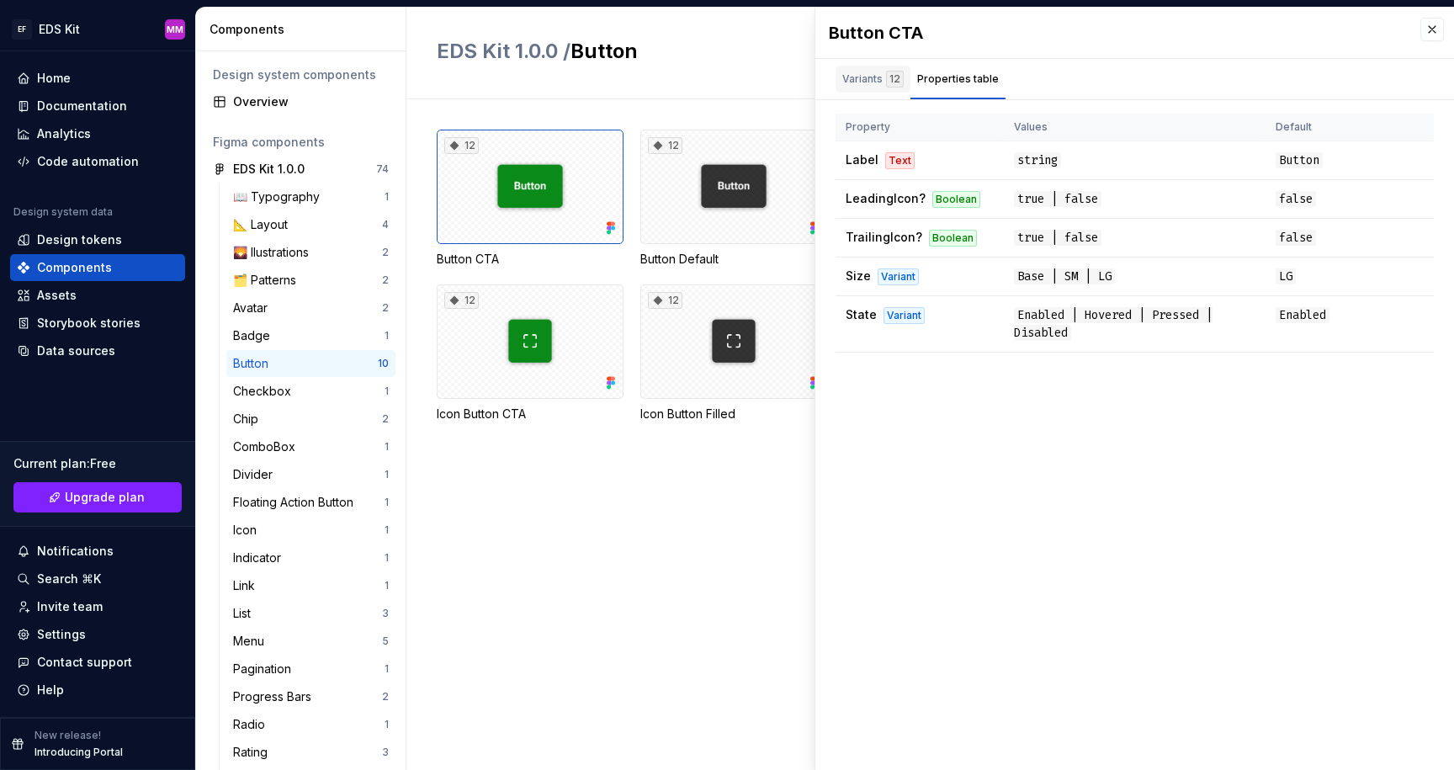
click at [863, 85] on div "Variants 12" at bounding box center [872, 79] width 61 height 17
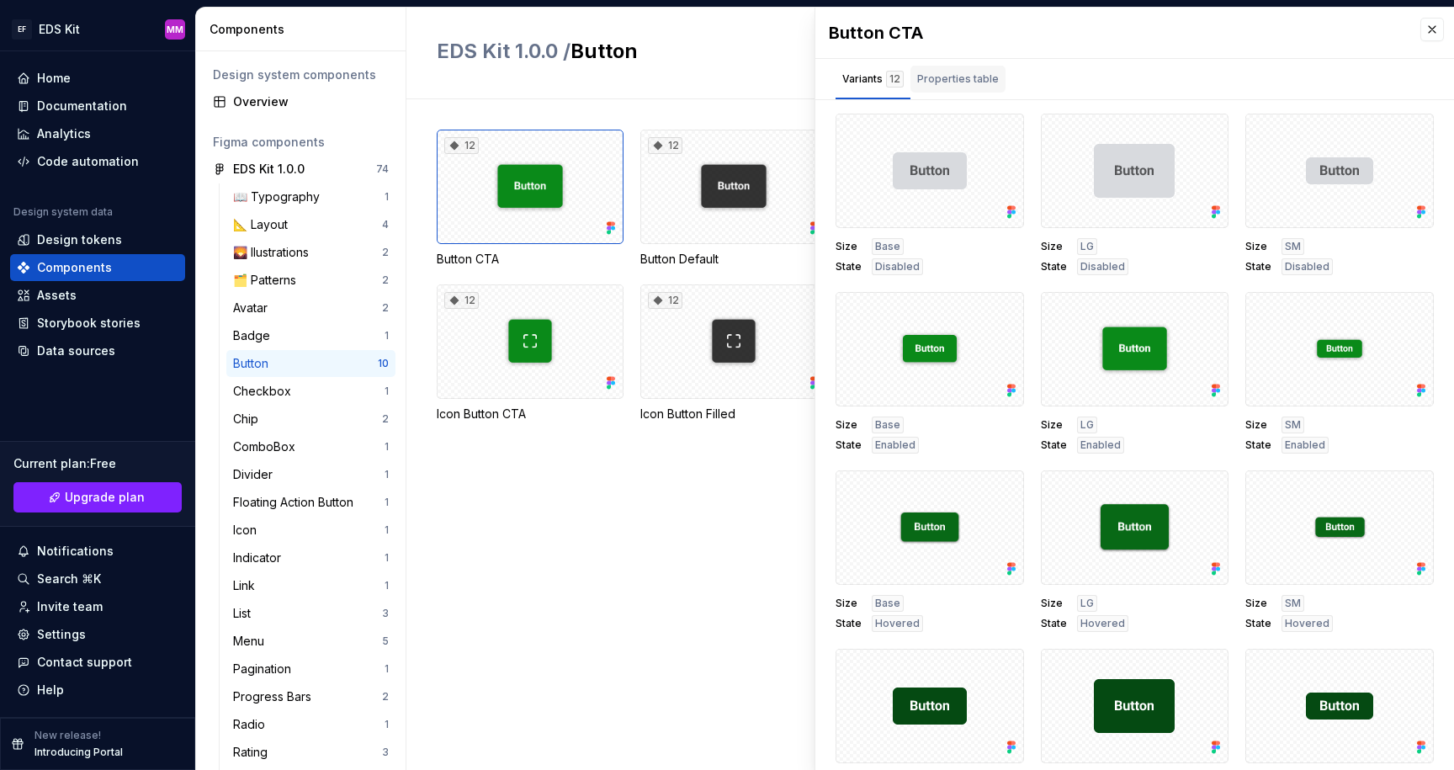
click at [974, 83] on div "Properties table" at bounding box center [958, 79] width 82 height 17
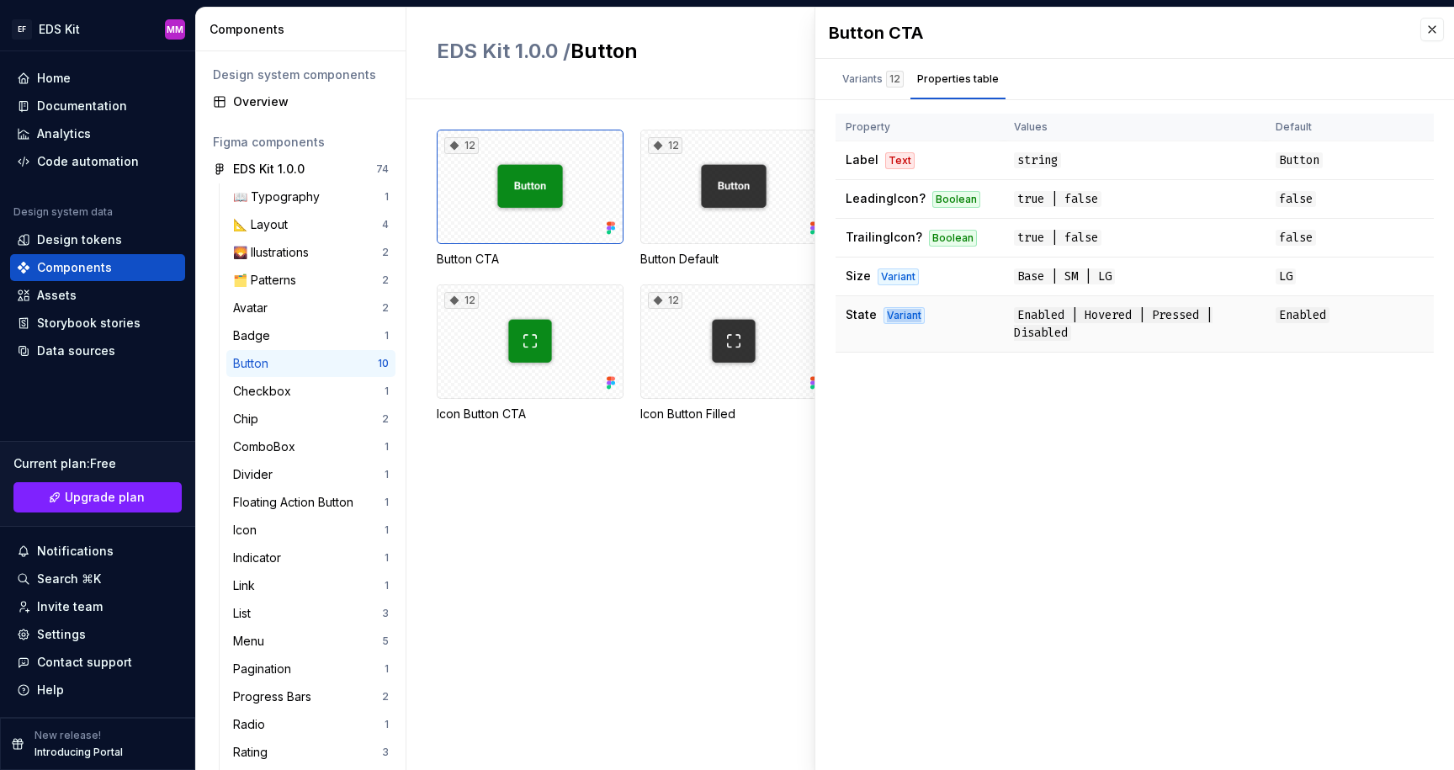
drag, startPoint x: 935, startPoint y: 315, endPoint x: 944, endPoint y: 315, distance: 9.3
click at [944, 315] on td "State Variant" at bounding box center [920, 324] width 168 height 56
click at [995, 338] on td "State Variant" at bounding box center [920, 324] width 168 height 56
drag, startPoint x: 846, startPoint y: 273, endPoint x: 995, endPoint y: 341, distance: 162.7
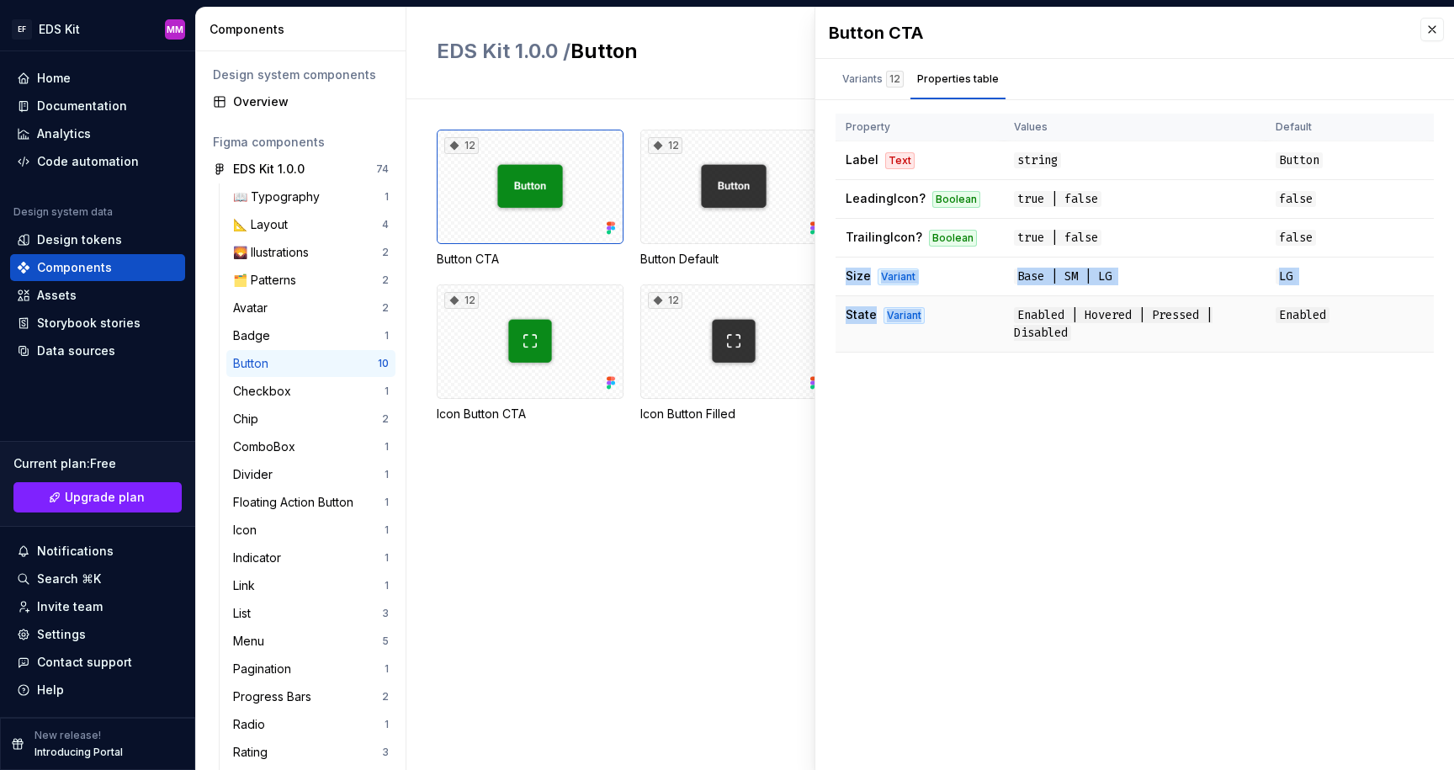
click at [995, 341] on tbody "Label Text string Button LeadingIcon? Boolean true | false false TrailingIcon? …" at bounding box center [1135, 246] width 598 height 211
click at [995, 341] on td "State Variant" at bounding box center [920, 324] width 168 height 56
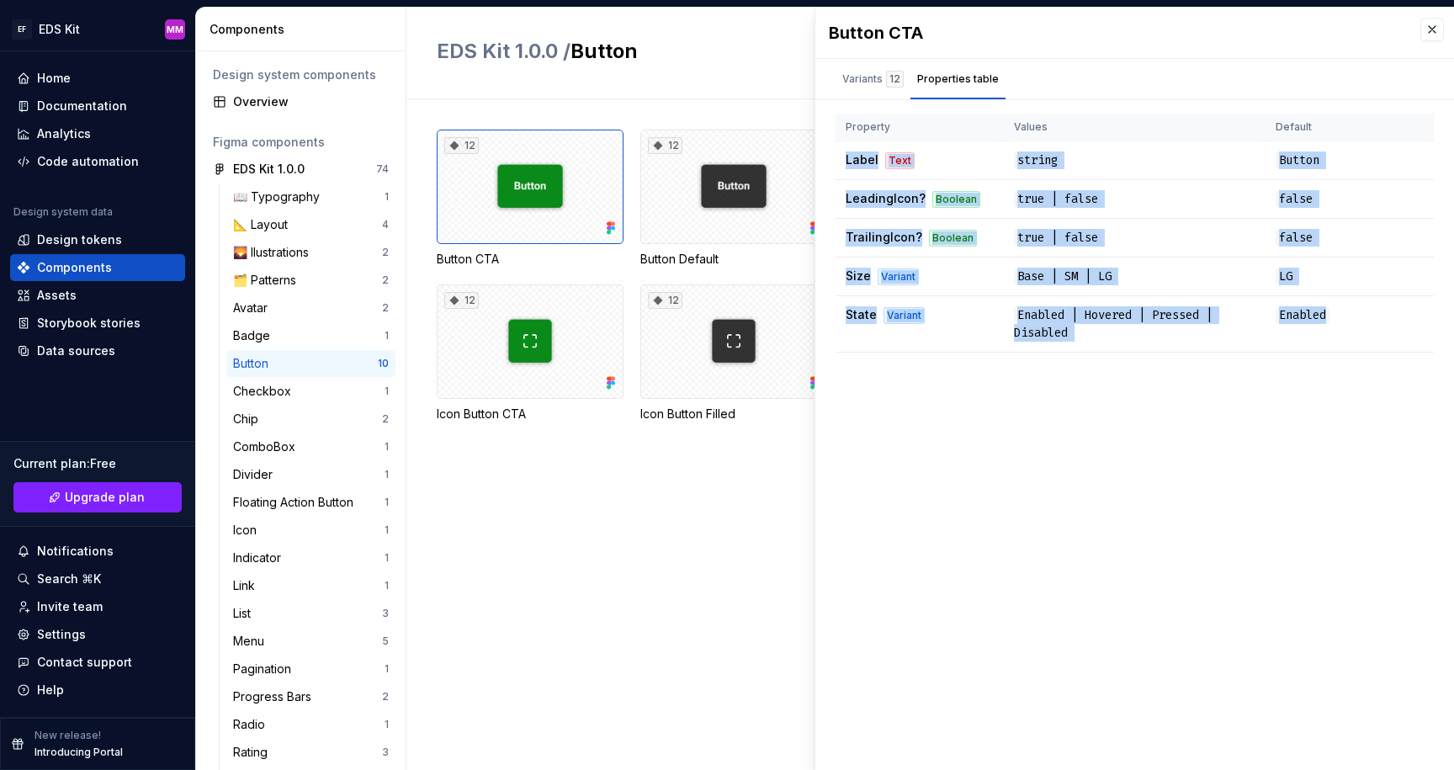
drag, startPoint x: 845, startPoint y: 158, endPoint x: 1017, endPoint y: 353, distance: 259.9
click at [1017, 353] on div "Size Base State Disabled Size LG State Disabled Size SM State Disabled Size Bas…" at bounding box center [1134, 240] width 639 height 252
drag, startPoint x: 844, startPoint y: 157, endPoint x: 1107, endPoint y: 342, distance: 321.9
click at [1107, 342] on tbody "Label Text string Button LeadingIcon? Boolean true | false false TrailingIcon? …" at bounding box center [1135, 246] width 598 height 211
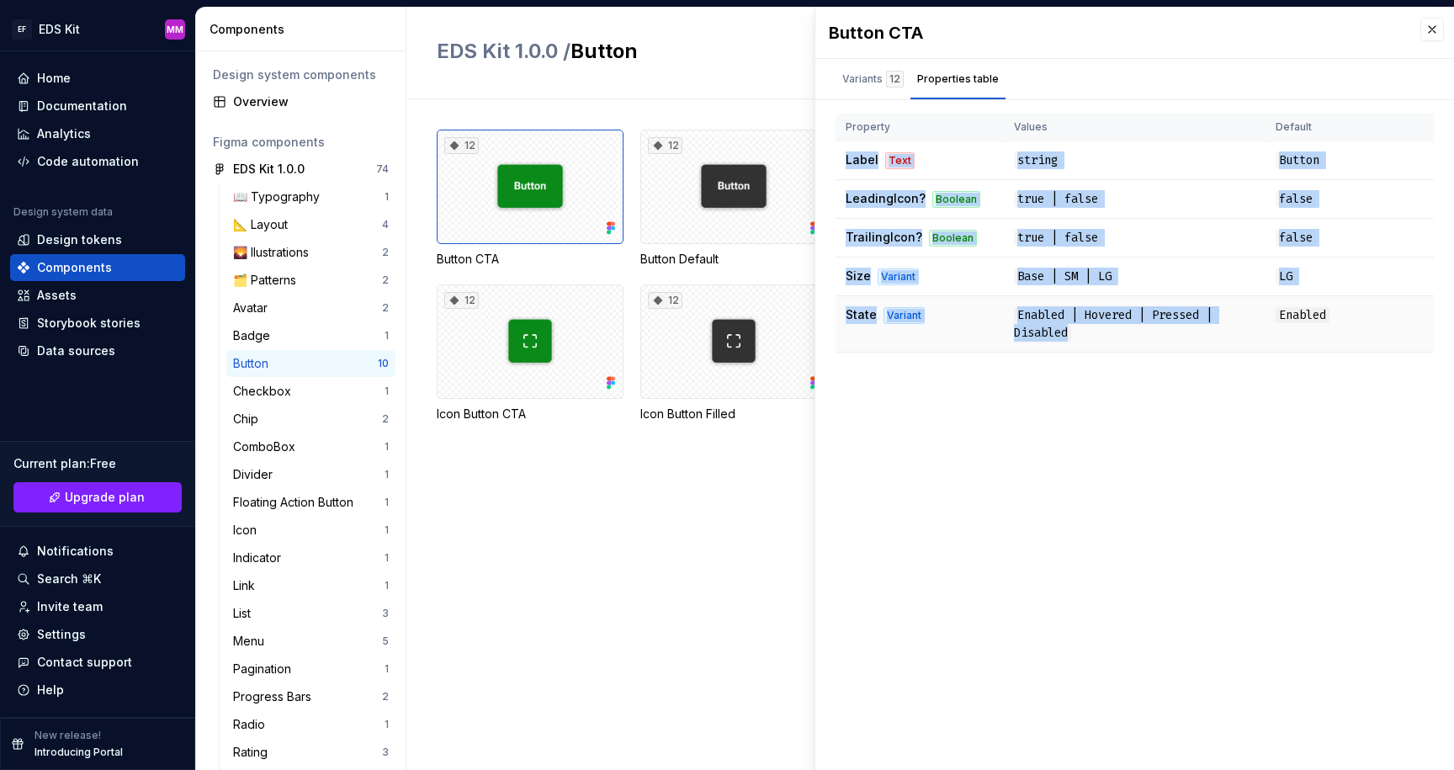
click at [1107, 342] on td "Enabled | Hovered | Pressed | Disabled" at bounding box center [1135, 324] width 262 height 56
drag, startPoint x: 1040, startPoint y: 314, endPoint x: 850, endPoint y: 164, distance: 242.1
click at [852, 166] on tbody "Label Text string Button LeadingIcon? Boolean true | false false TrailingIcon? …" at bounding box center [1135, 246] width 598 height 211
drag, startPoint x: 846, startPoint y: 161, endPoint x: 1126, endPoint y: 342, distance: 334.0
click at [1126, 342] on tbody "Label Text string Button LeadingIcon? Boolean true | false false TrailingIcon? …" at bounding box center [1135, 246] width 598 height 211
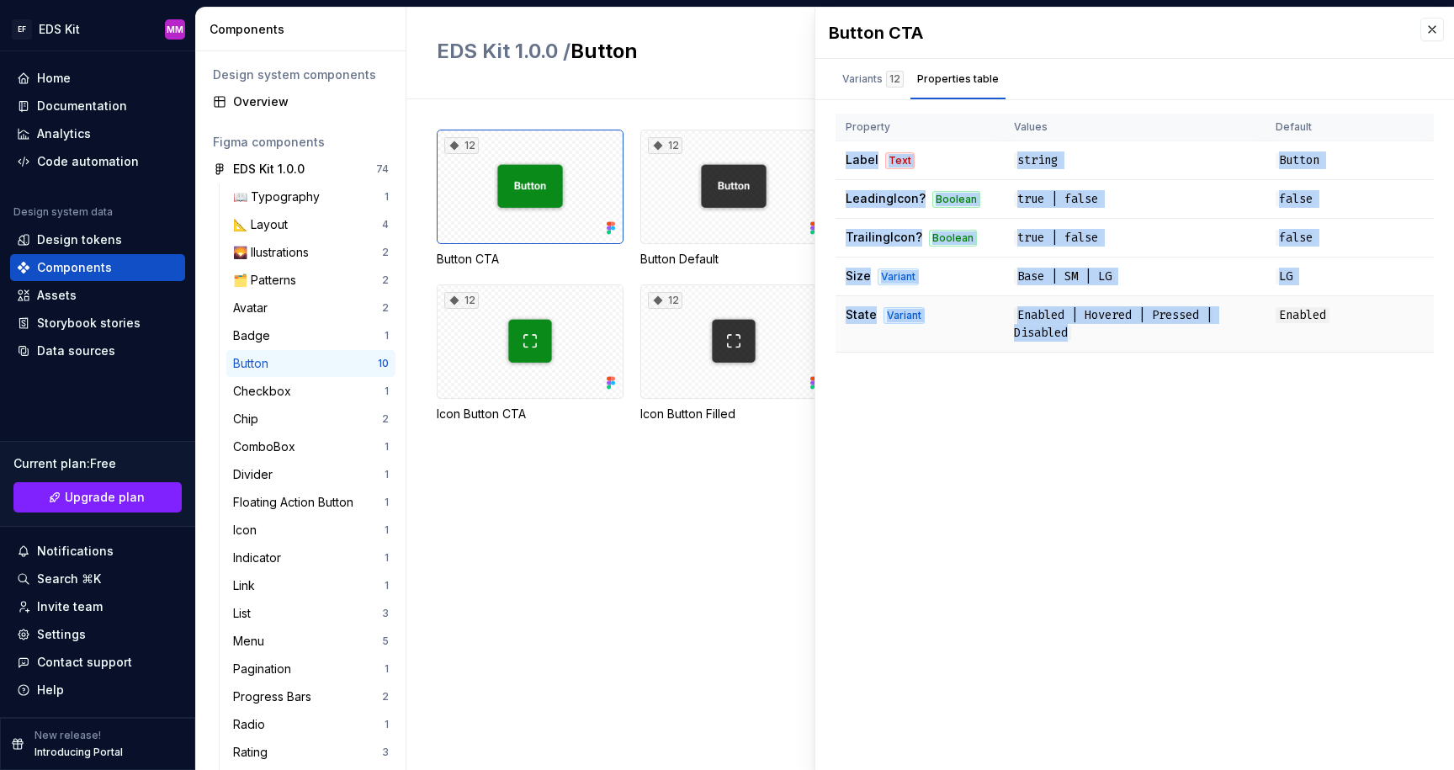
click at [1126, 342] on td "Enabled | Hovered | Pressed | Disabled" at bounding box center [1135, 324] width 262 height 56
drag, startPoint x: 1091, startPoint y: 323, endPoint x: 842, endPoint y: 155, distance: 300.6
click at [842, 155] on tbody "Label Text string Button LeadingIcon? Boolean true | false false TrailingIcon? …" at bounding box center [1135, 246] width 598 height 211
click at [842, 155] on td "Label Text" at bounding box center [920, 160] width 168 height 39
drag, startPoint x: 844, startPoint y: 150, endPoint x: 1084, endPoint y: 330, distance: 299.9
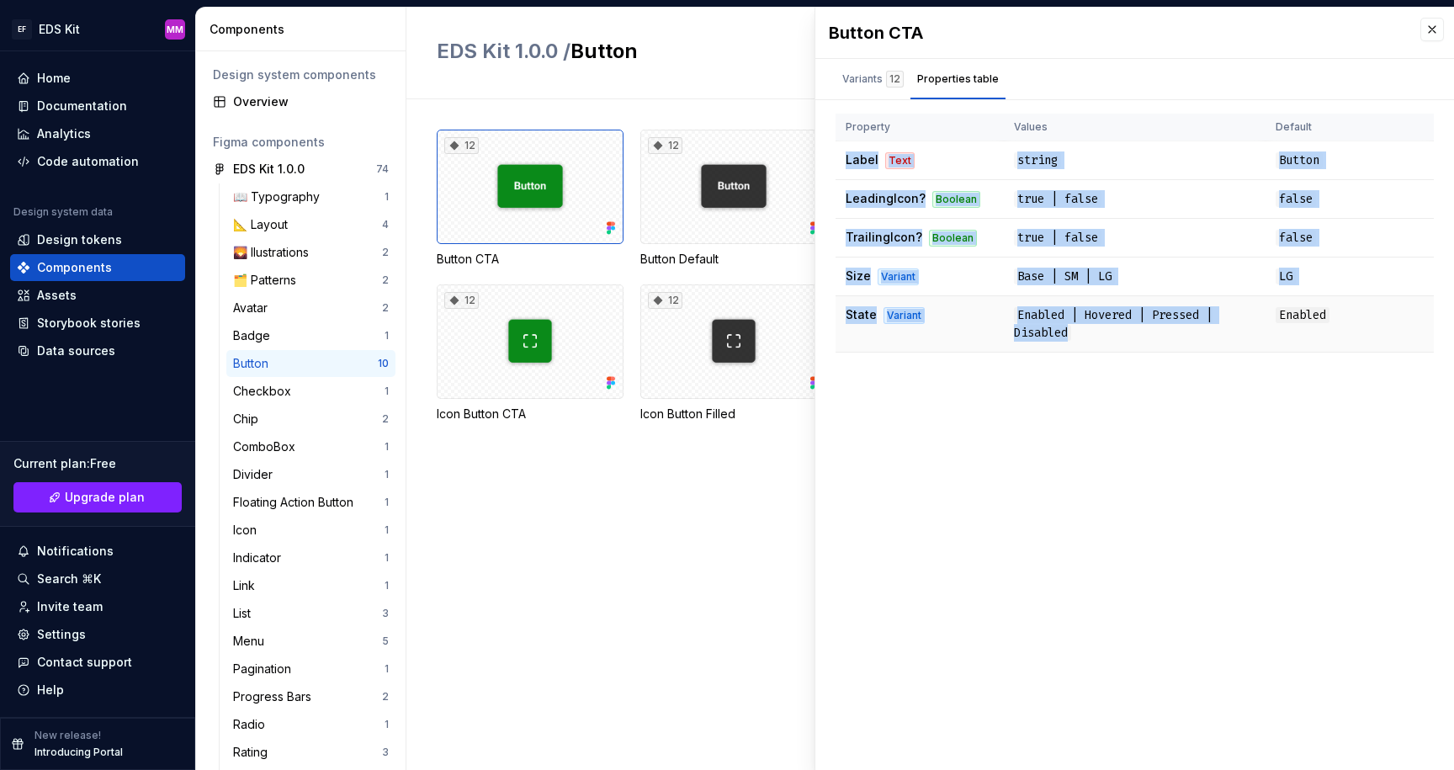
click at [1085, 340] on tbody "Label Text string Button LeadingIcon? Boolean true | false false TrailingIcon? …" at bounding box center [1135, 246] width 598 height 211
click at [1084, 330] on td "Enabled | Hovered | Pressed | Disabled" at bounding box center [1135, 324] width 262 height 56
drag, startPoint x: 1086, startPoint y: 332, endPoint x: 847, endPoint y: 161, distance: 294.2
click at [847, 161] on tbody "Label Text string Button LeadingIcon? Boolean true | false false TrailingIcon? …" at bounding box center [1135, 246] width 598 height 211
click at [847, 161] on span "Label" at bounding box center [862, 159] width 33 height 14
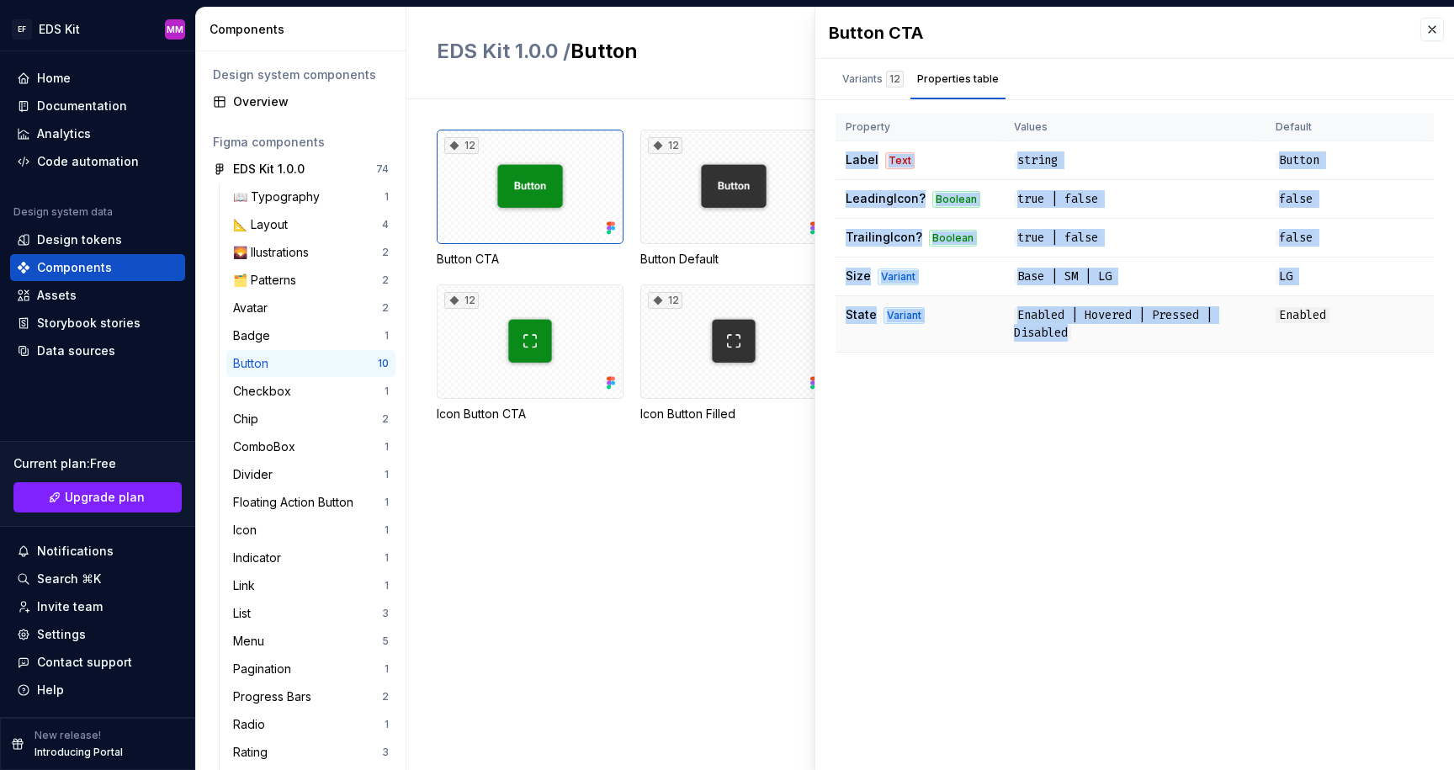
drag, startPoint x: 844, startPoint y: 157, endPoint x: 1103, endPoint y: 329, distance: 311.3
click at [1103, 329] on tbody "Label Text string Button LeadingIcon? Boolean true | false false TrailingIcon? …" at bounding box center [1135, 246] width 598 height 211
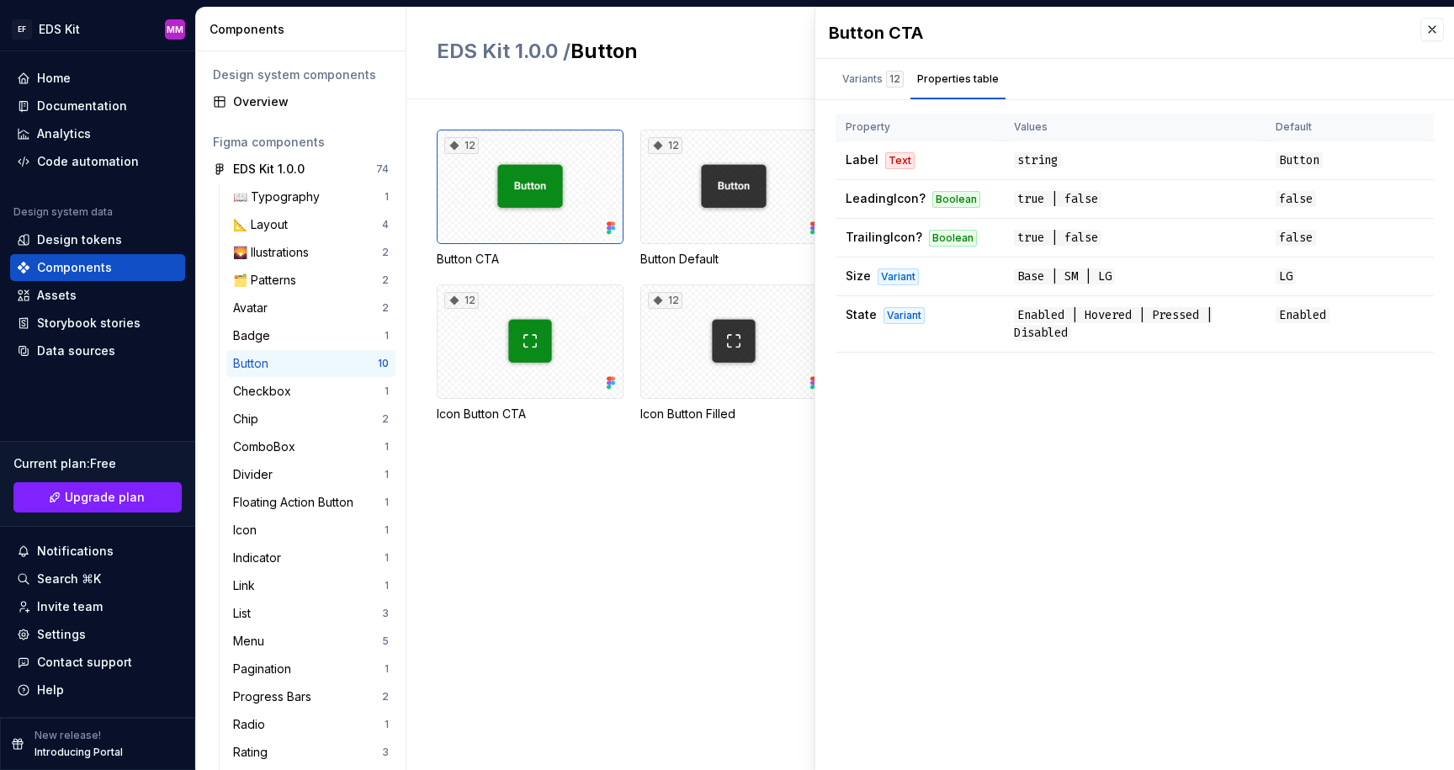
drag, startPoint x: 1103, startPoint y: 329, endPoint x: 1112, endPoint y: 423, distance: 94.7
click at [1103, 329] on td "Enabled | Hovered | Pressed | Disabled" at bounding box center [1135, 324] width 262 height 56
click at [1434, 29] on button "button" at bounding box center [1432, 30] width 24 height 24
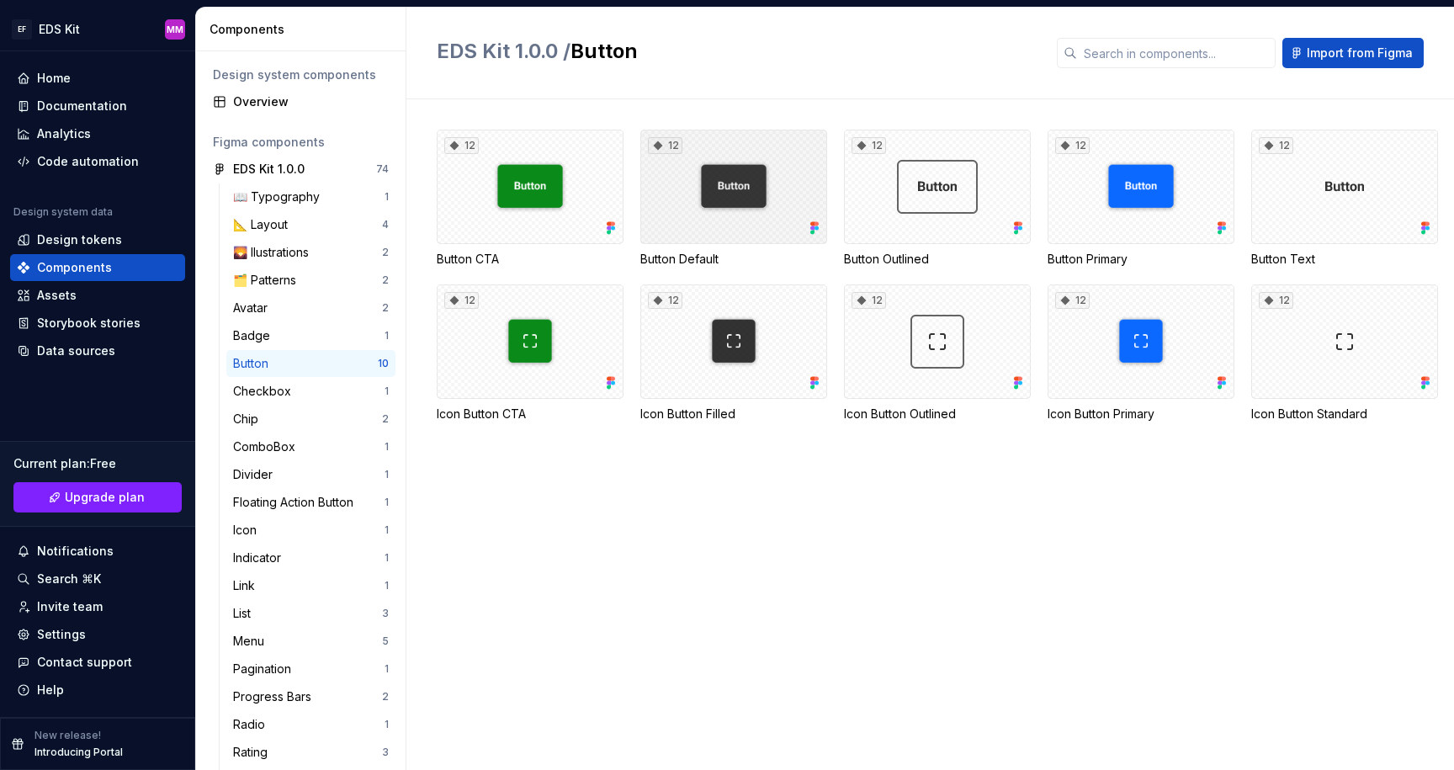
click at [738, 186] on div "12" at bounding box center [733, 187] width 187 height 114
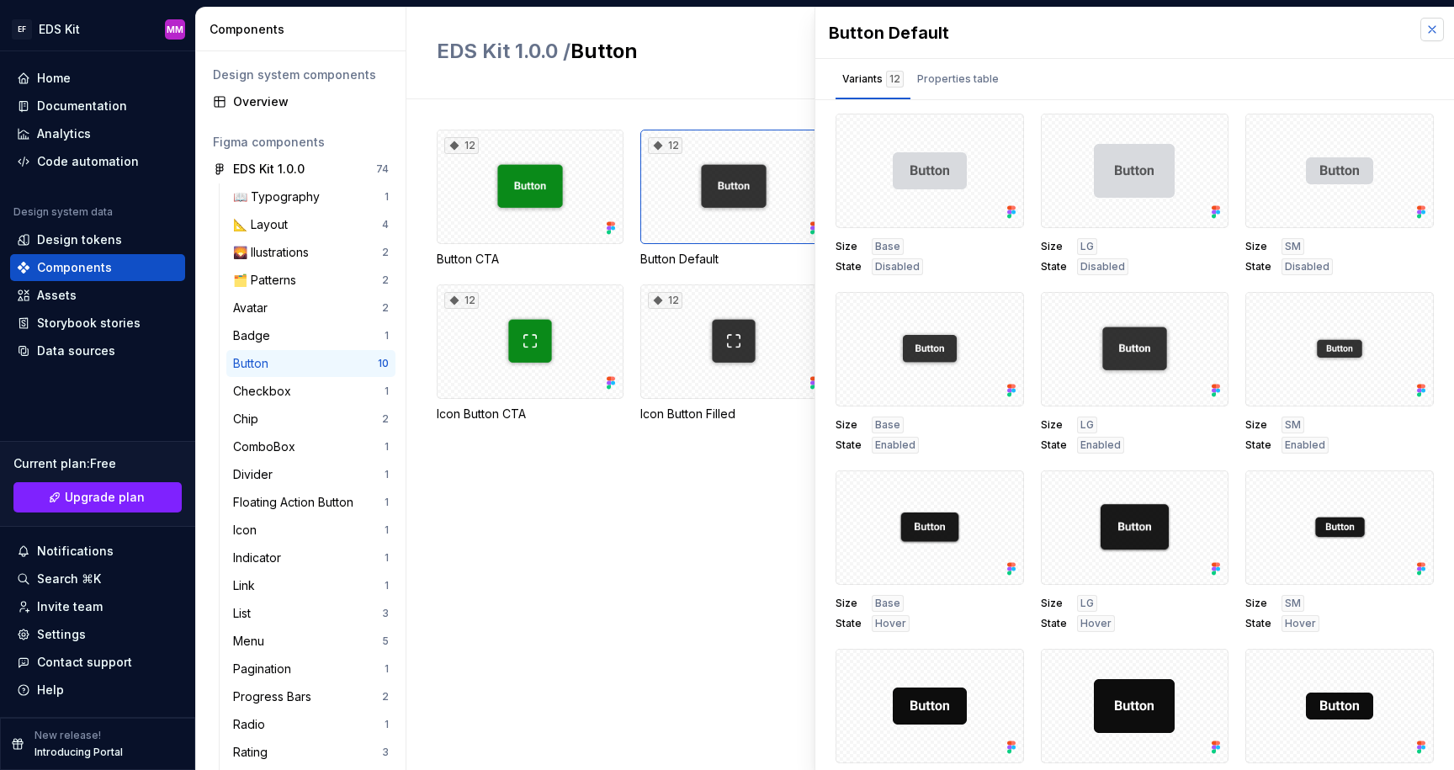
click at [1439, 29] on button "button" at bounding box center [1432, 30] width 24 height 24
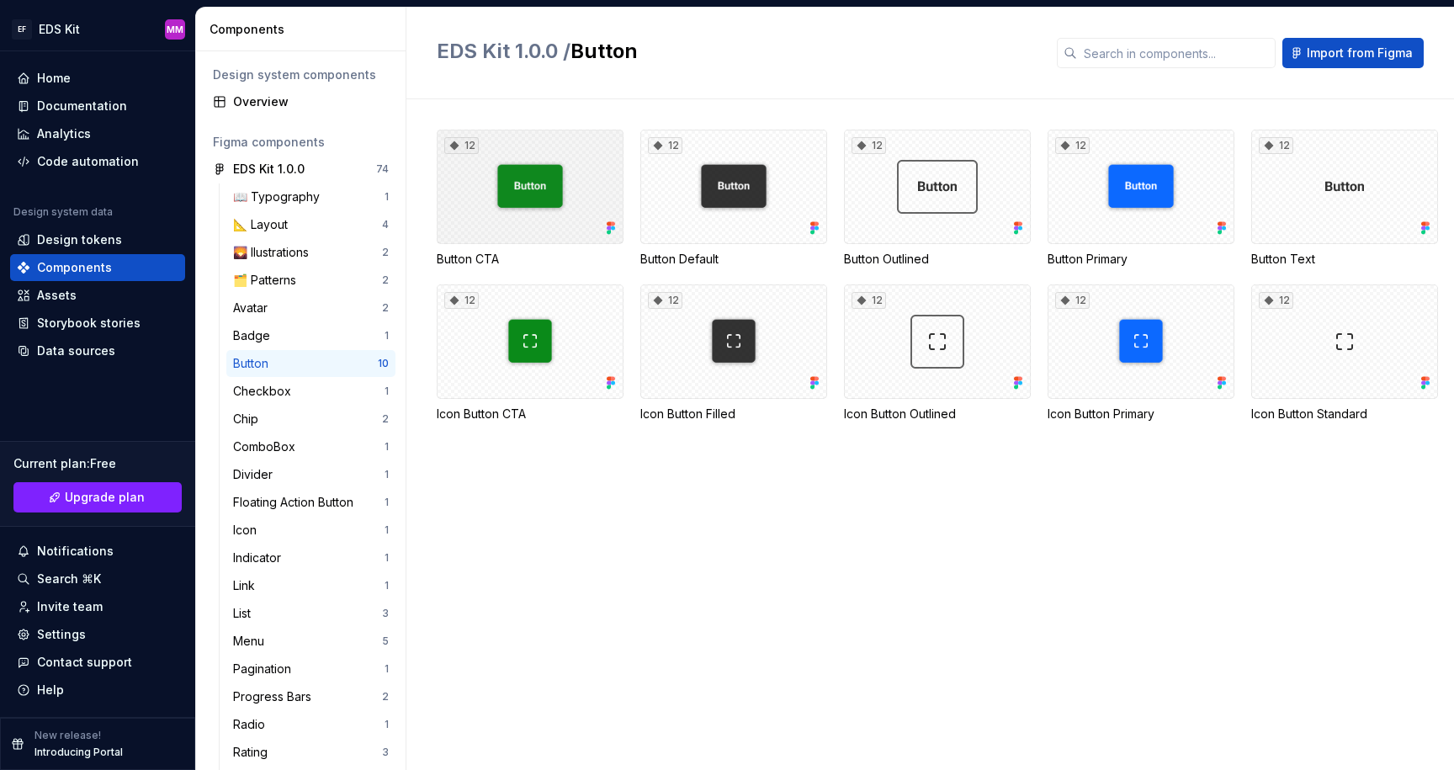
click at [568, 186] on div "12" at bounding box center [530, 187] width 187 height 114
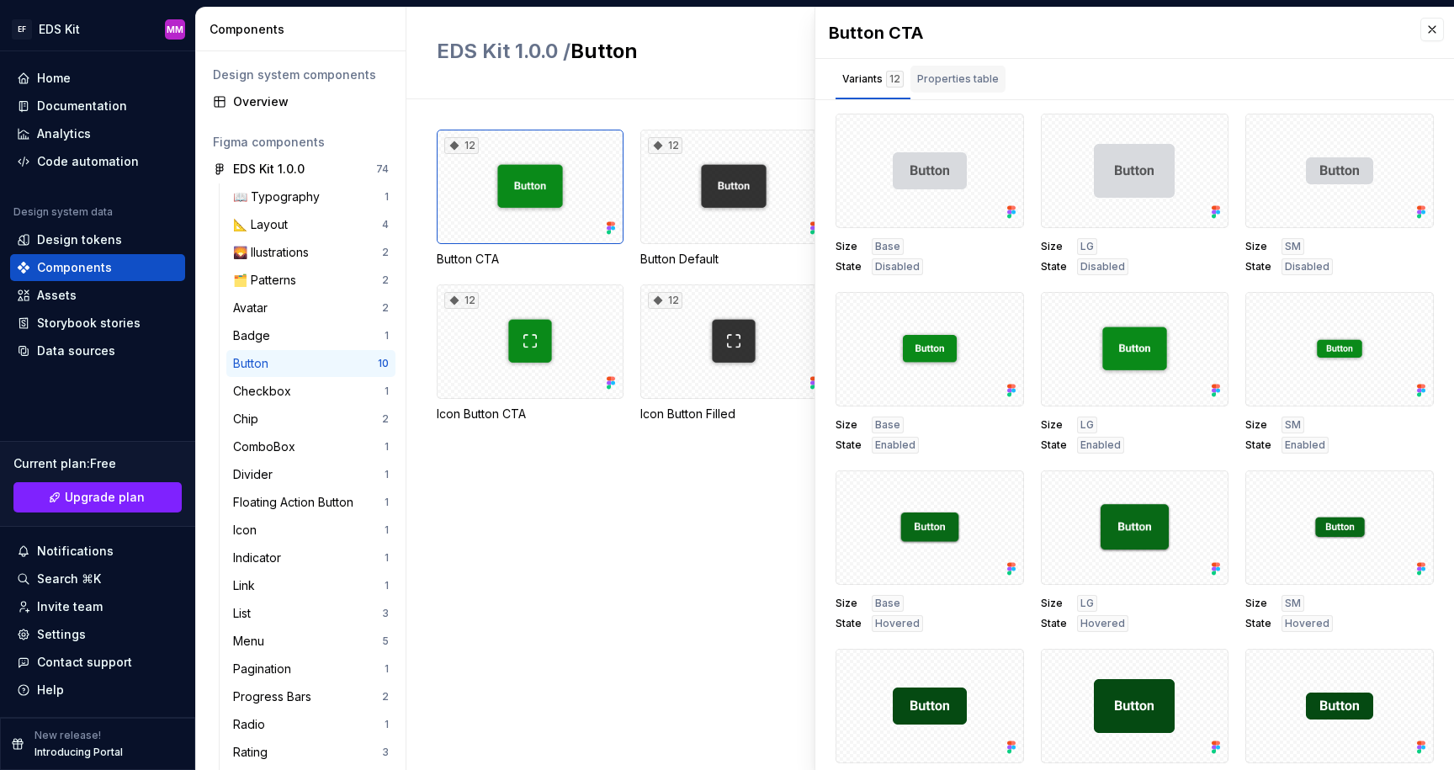
click at [954, 82] on div "Properties table" at bounding box center [958, 79] width 82 height 17
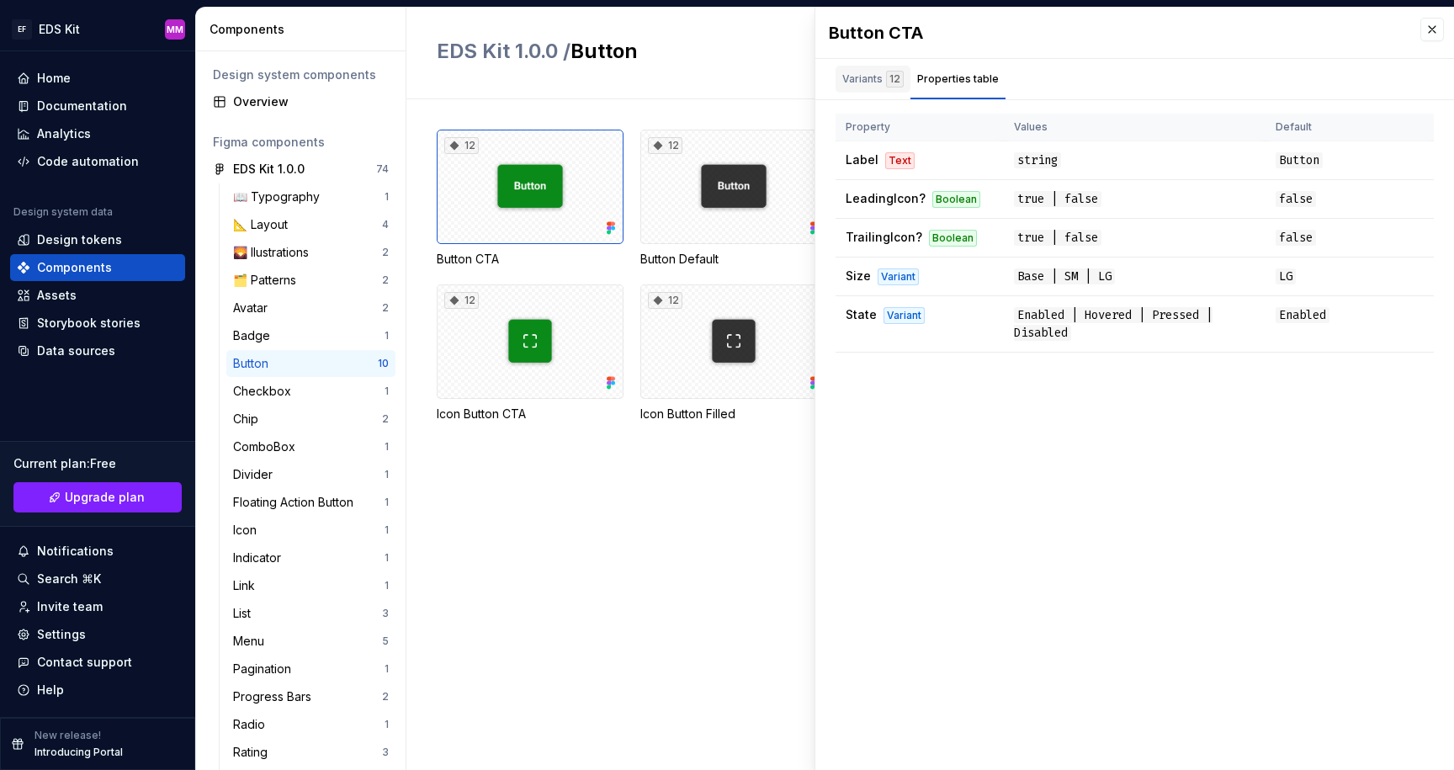
click at [863, 76] on div "Variants 12" at bounding box center [872, 79] width 61 height 17
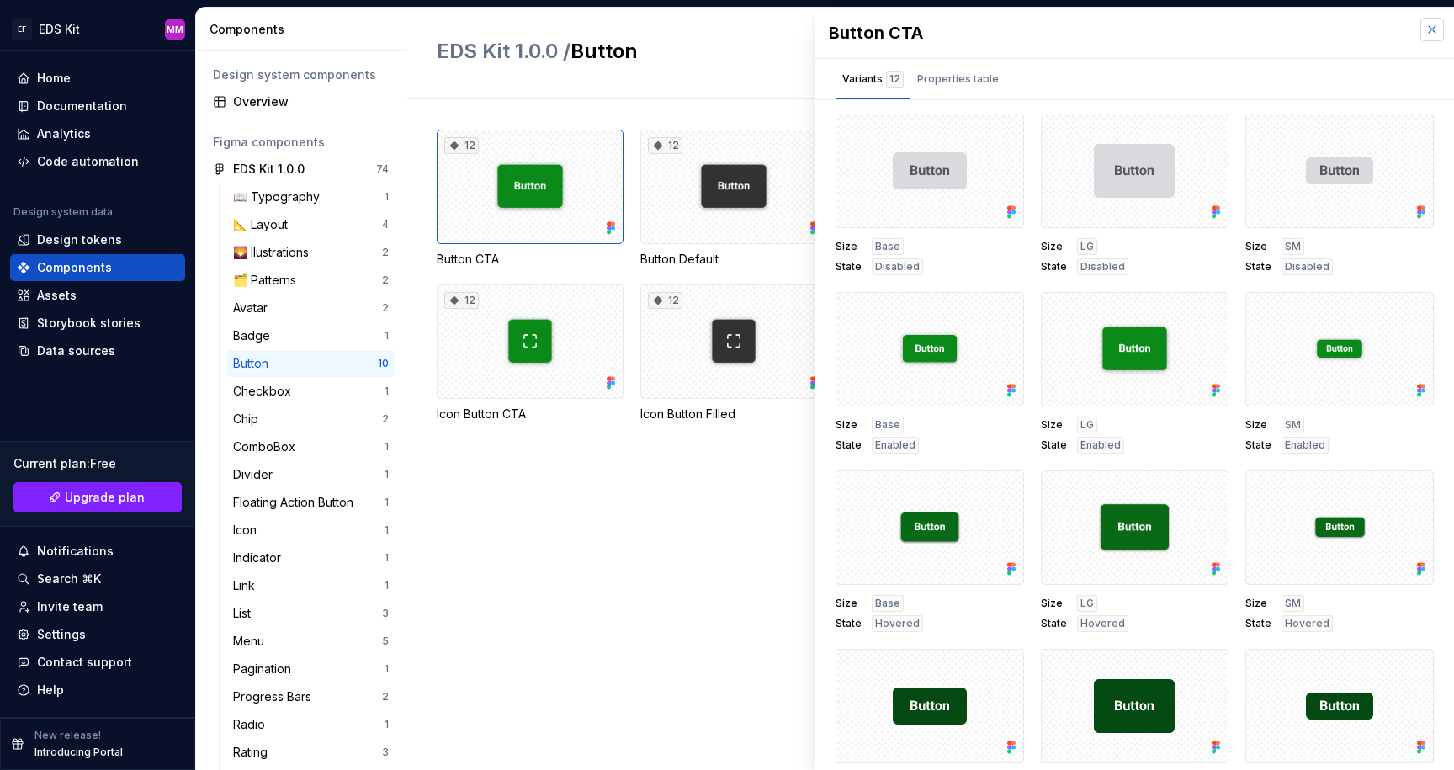
click at [1426, 24] on button "button" at bounding box center [1432, 30] width 24 height 24
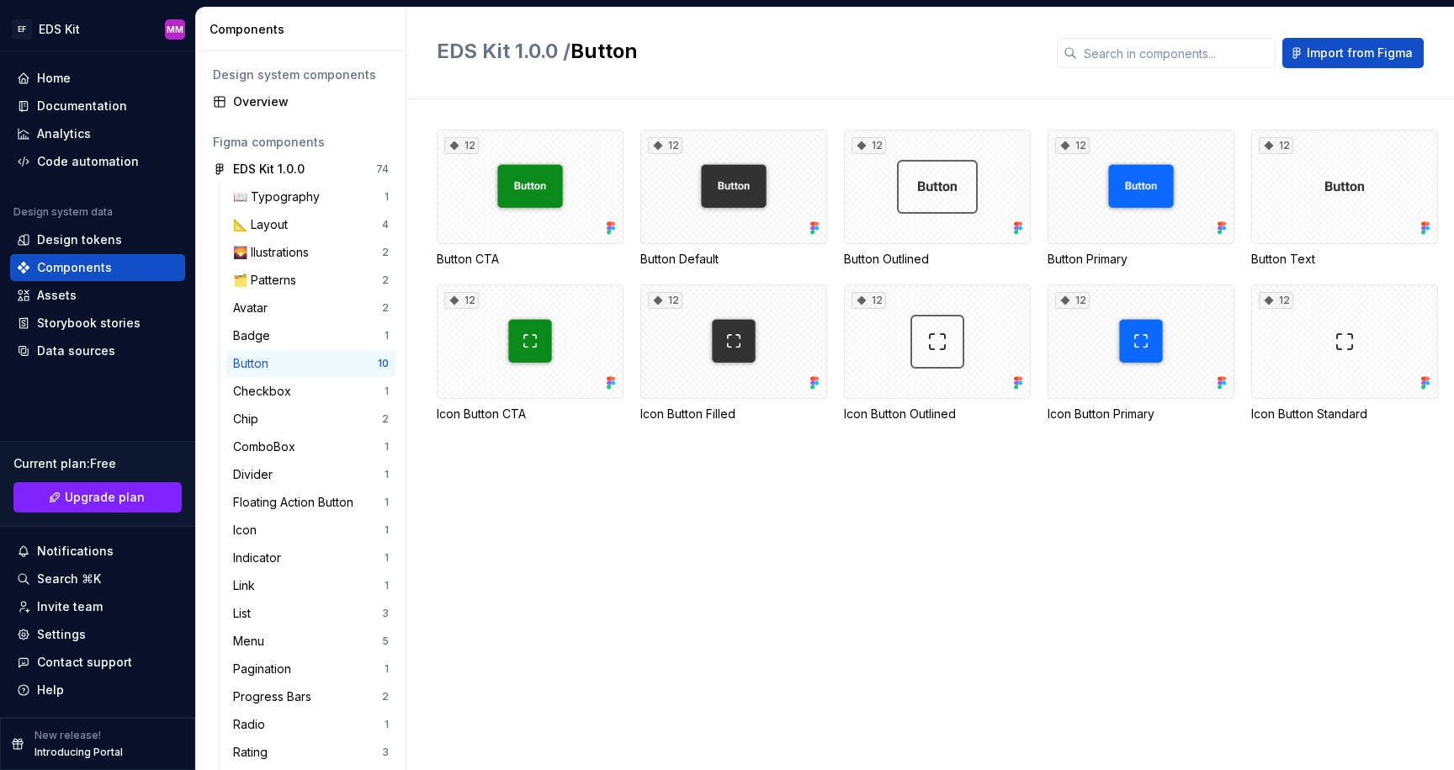
click at [573, 559] on div "12 Button CTA 12 Button Default 12 Button Outlined 12 Button Primary 12 Button …" at bounding box center [945, 434] width 1017 height 671
click at [304, 385] on div "Checkbox" at bounding box center [308, 391] width 151 height 17
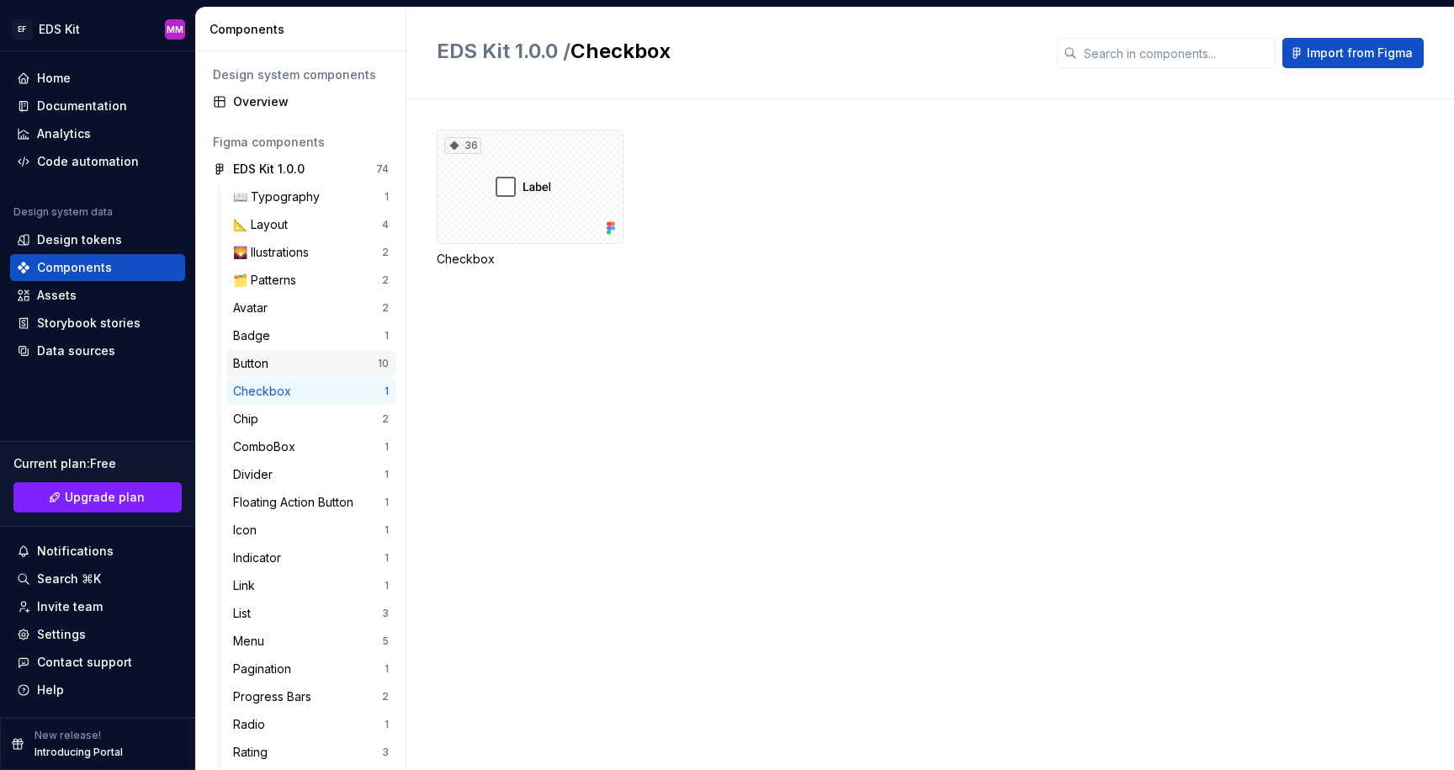
click at [311, 356] on div "Button" at bounding box center [305, 363] width 145 height 17
